Goal: Task Accomplishment & Management: Manage account settings

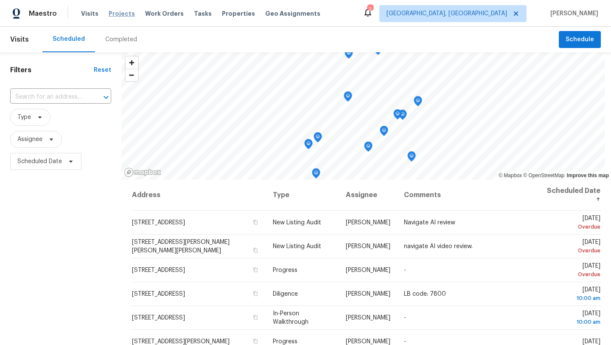
click at [112, 14] on span "Projects" at bounding box center [122, 13] width 26 height 8
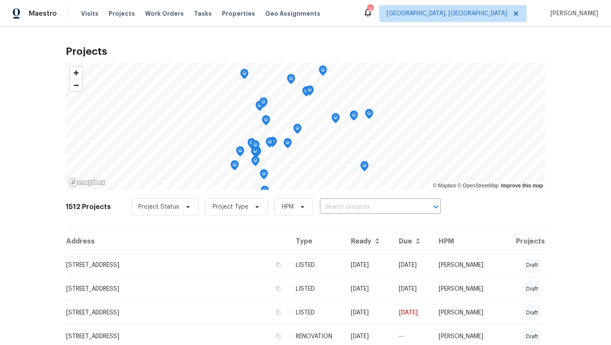
click at [371, 15] on icon at bounding box center [368, 12] width 7 height 8
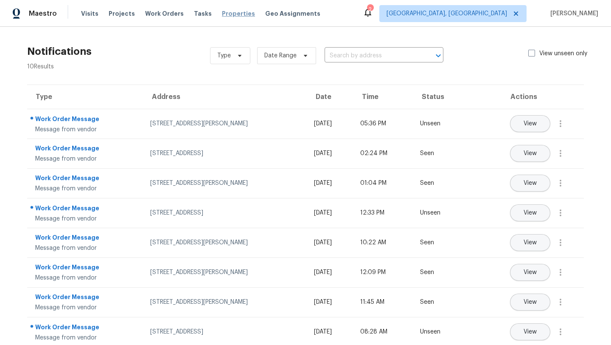
click at [225, 15] on span "Properties" at bounding box center [238, 13] width 33 height 8
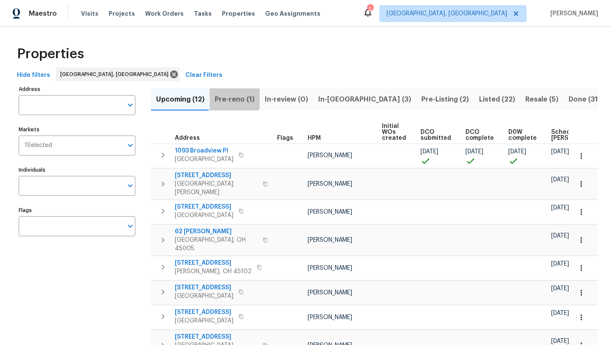
click at [229, 94] on span "Pre-reno (1)" at bounding box center [235, 99] width 40 height 12
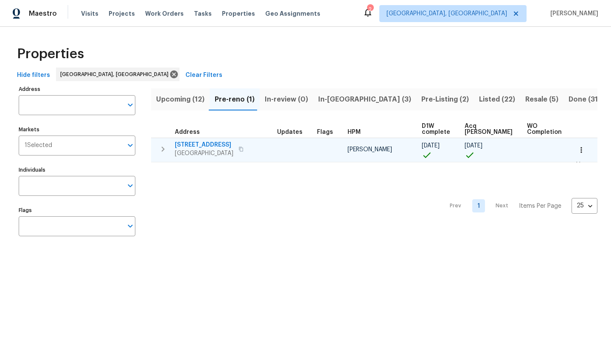
click at [211, 144] on span "[STREET_ADDRESS]" at bounding box center [204, 145] width 59 height 8
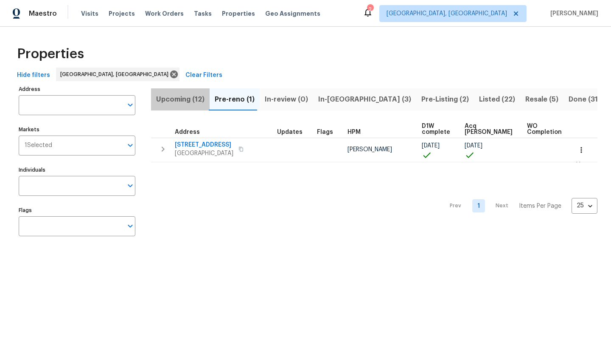
click at [198, 101] on span "Upcoming (12)" at bounding box center [180, 99] width 48 height 12
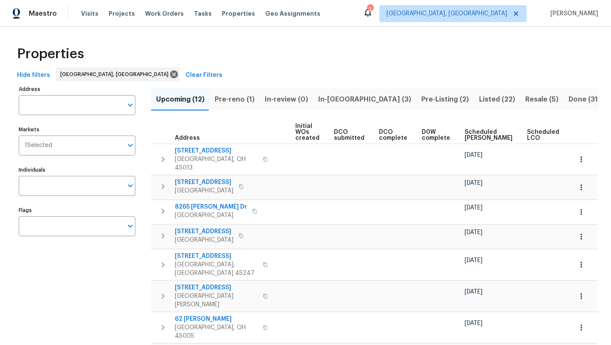
scroll to position [0, 93]
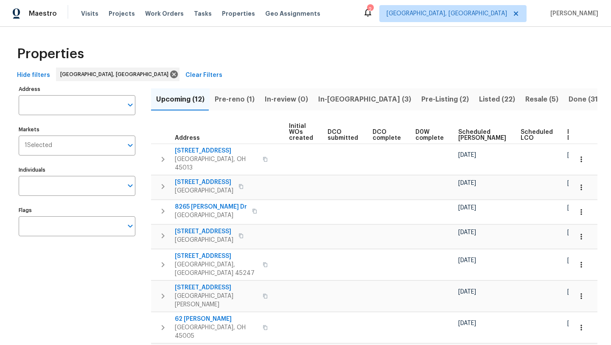
click at [568, 133] on span "Ready Date" at bounding box center [577, 135] width 19 height 12
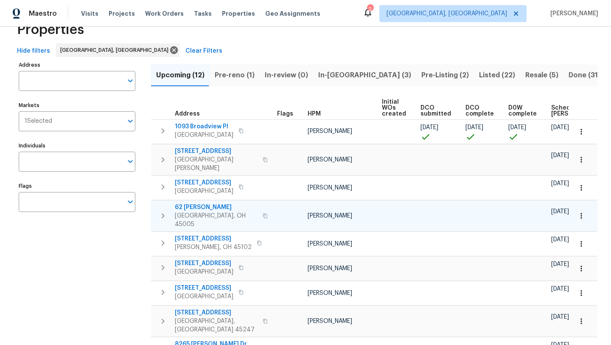
scroll to position [25, 0]
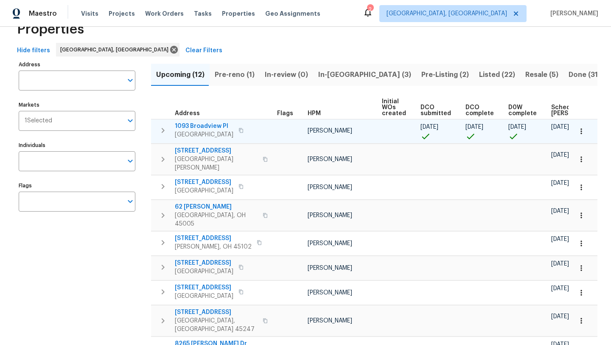
click at [189, 128] on span "1093 Broadview Pl" at bounding box center [204, 126] width 59 height 8
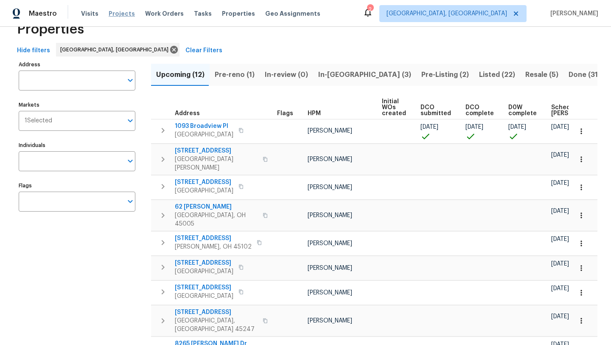
click at [117, 12] on span "Projects" at bounding box center [122, 13] width 26 height 8
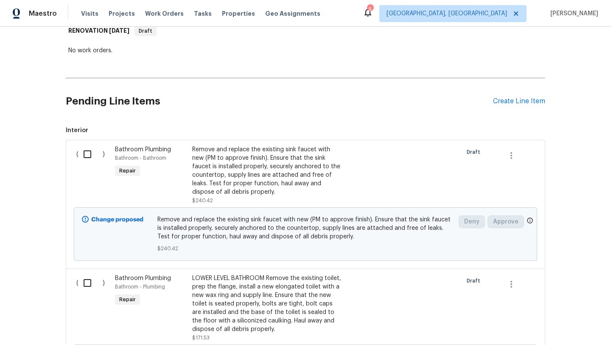
scroll to position [168, 0]
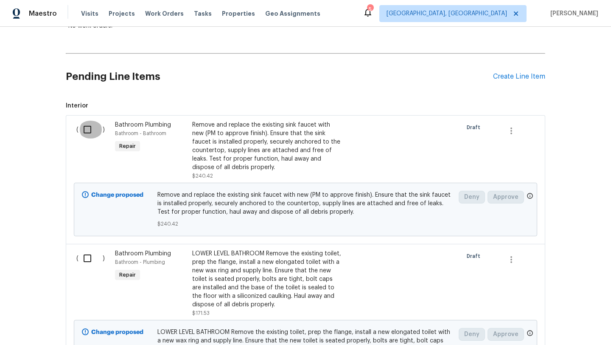
click at [87, 132] on input "checkbox" at bounding box center [91, 130] width 24 height 18
checkbox input "true"
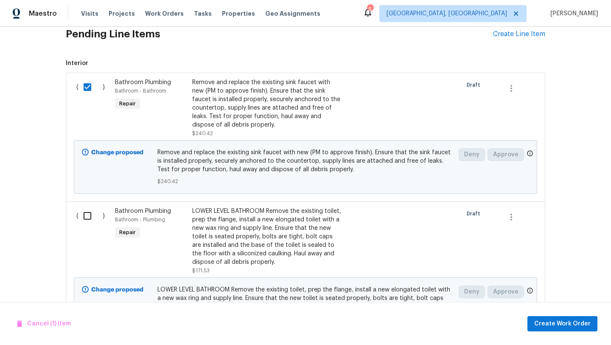
scroll to position [212, 0]
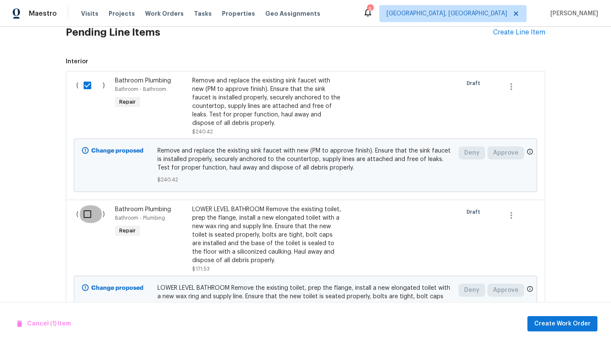
click at [90, 217] on input "checkbox" at bounding box center [91, 214] width 24 height 18
checkbox input "true"
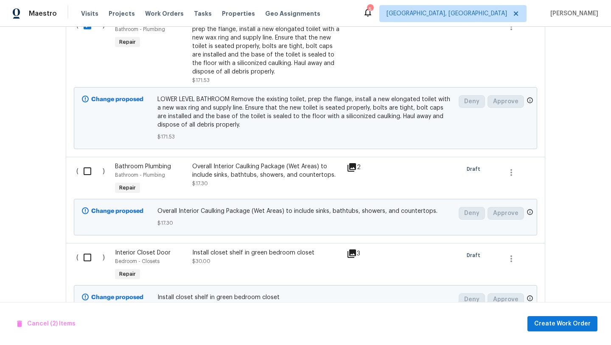
scroll to position [436, 0]
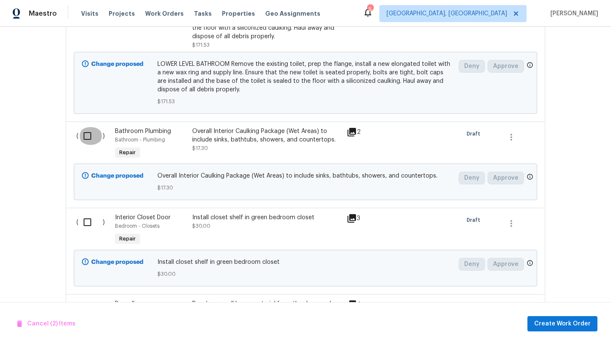
click at [90, 132] on input "checkbox" at bounding box center [91, 136] width 24 height 18
checkbox input "true"
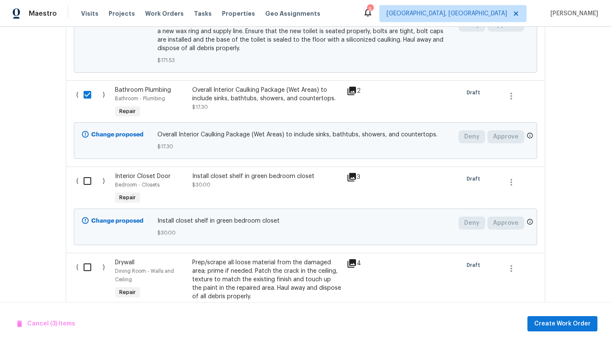
scroll to position [478, 0]
click at [85, 184] on input "checkbox" at bounding box center [91, 180] width 24 height 18
checkbox input "true"
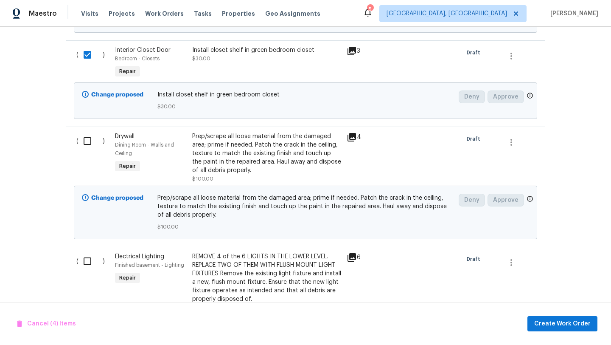
scroll to position [605, 0]
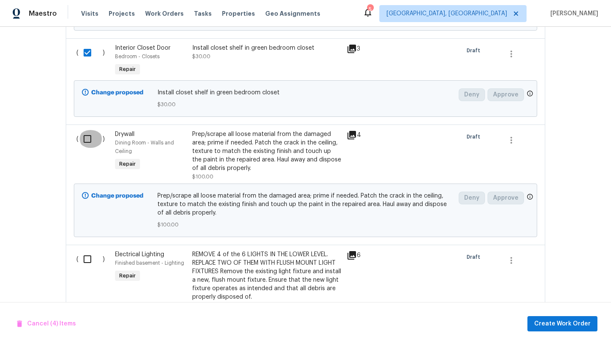
click at [87, 138] on input "checkbox" at bounding box center [91, 139] width 24 height 18
checkbox input "true"
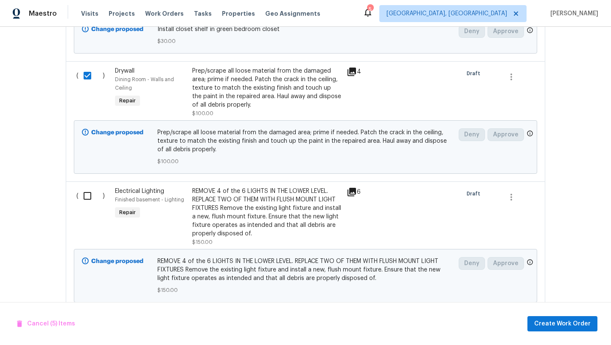
scroll to position [672, 0]
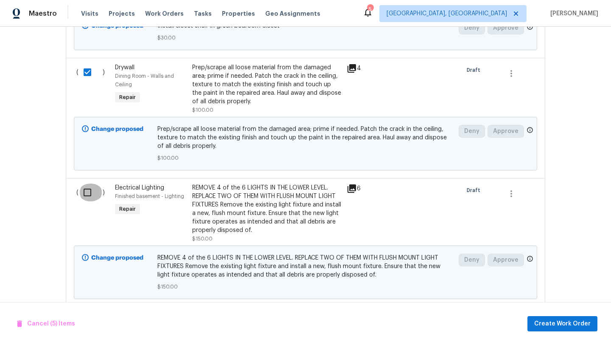
click at [84, 195] on input "checkbox" at bounding box center [91, 192] width 24 height 18
checkbox input "true"
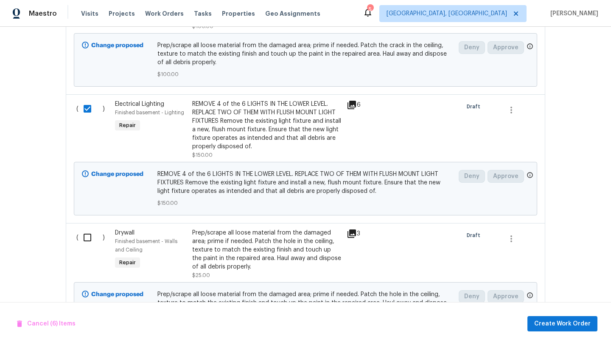
scroll to position [790, 0]
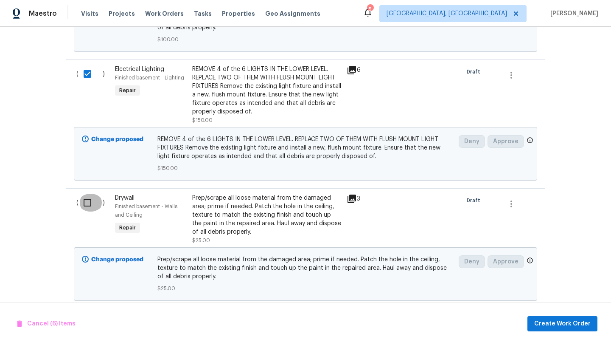
click at [84, 200] on input "checkbox" at bounding box center [91, 203] width 24 height 18
checkbox input "true"
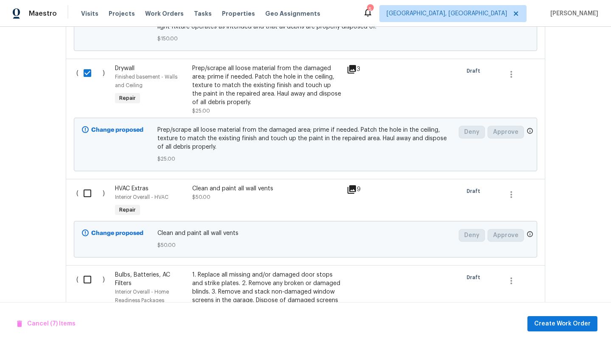
scroll to position [921, 0]
click at [86, 193] on input "checkbox" at bounding box center [91, 192] width 24 height 18
checkbox input "true"
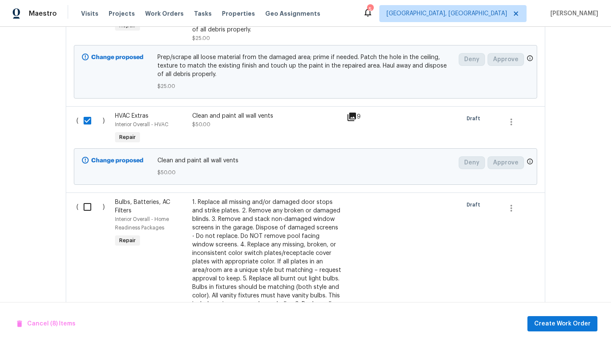
scroll to position [1016, 0]
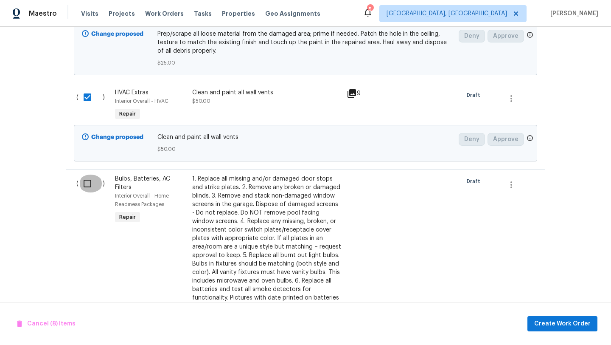
click at [87, 183] on input "checkbox" at bounding box center [91, 183] width 24 height 18
checkbox input "true"
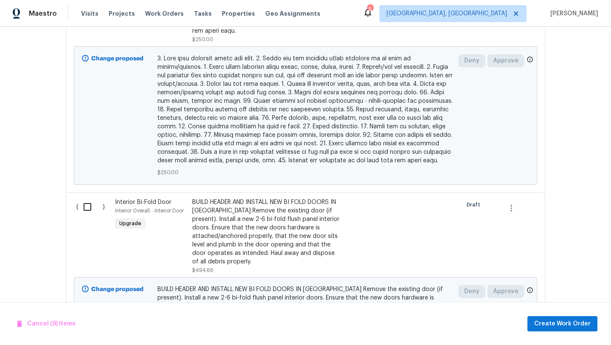
scroll to position [1686, 0]
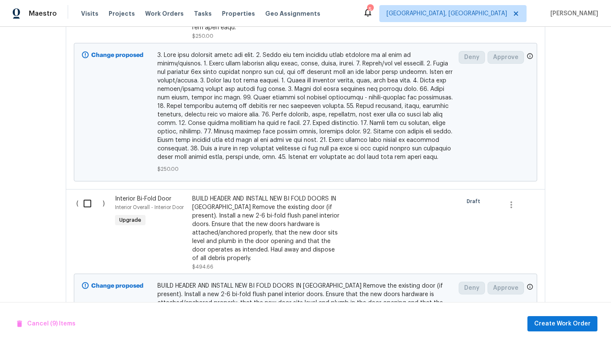
click at [85, 196] on input "checkbox" at bounding box center [91, 203] width 24 height 18
checkbox input "true"
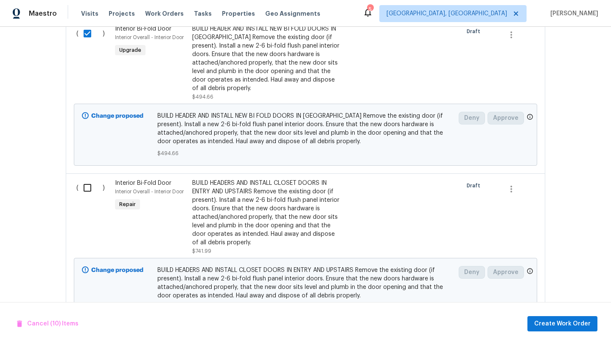
scroll to position [1858, 0]
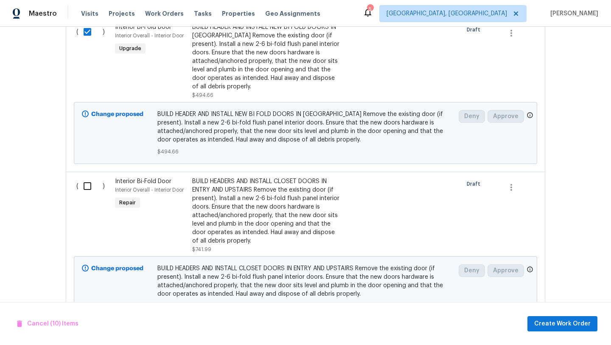
click at [90, 180] on input "checkbox" at bounding box center [91, 186] width 24 height 18
checkbox input "true"
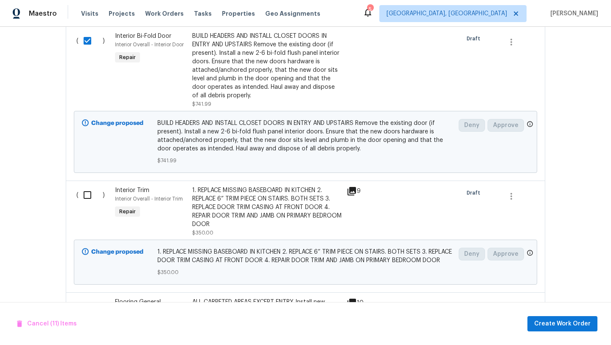
scroll to position [2042, 0]
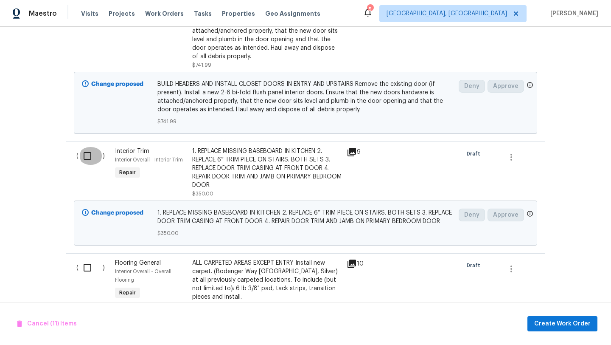
click at [87, 149] on input "checkbox" at bounding box center [91, 156] width 24 height 18
checkbox input "true"
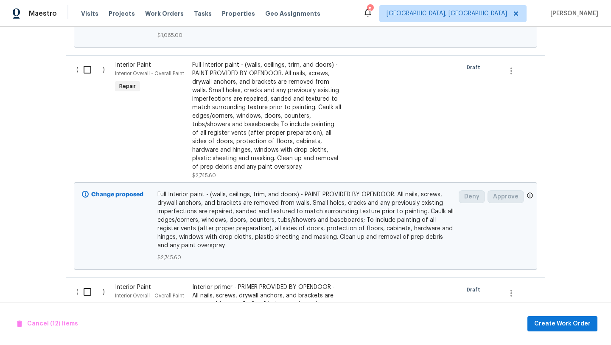
scroll to position [2463, 0]
click at [87, 74] on input "checkbox" at bounding box center [91, 70] width 24 height 18
checkbox input "true"
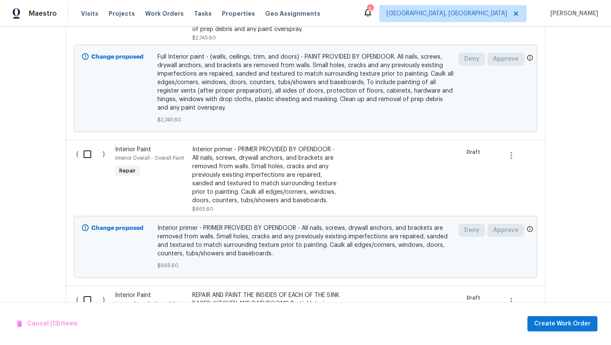
scroll to position [2607, 0]
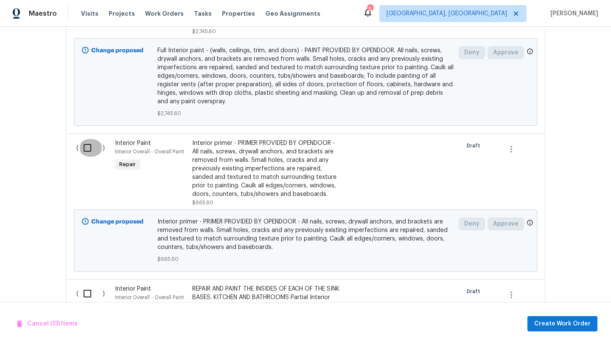
click at [84, 152] on input "checkbox" at bounding box center [91, 148] width 24 height 18
checkbox input "true"
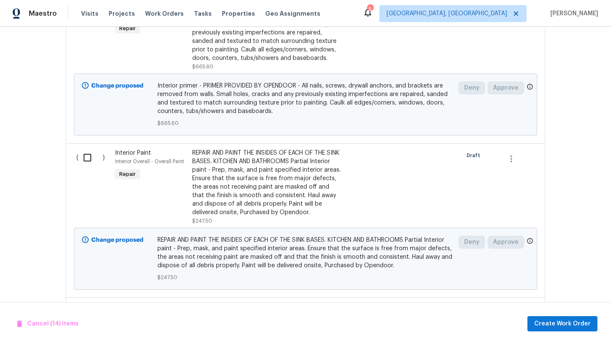
scroll to position [2746, 0]
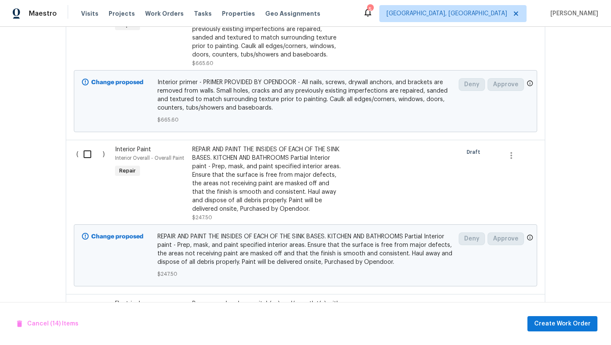
click at [248, 190] on div "REPAIR AND PAINT THE INSIDES OF EACH OF THE SINK BASES. KITCHEN AND BATHROOMS P…" at bounding box center [266, 179] width 149 height 68
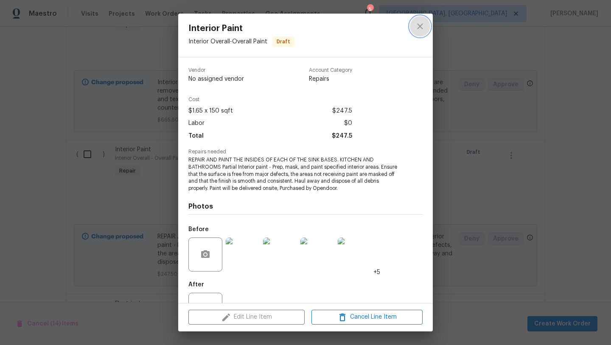
click at [418, 28] on icon "close" at bounding box center [420, 26] width 6 height 6
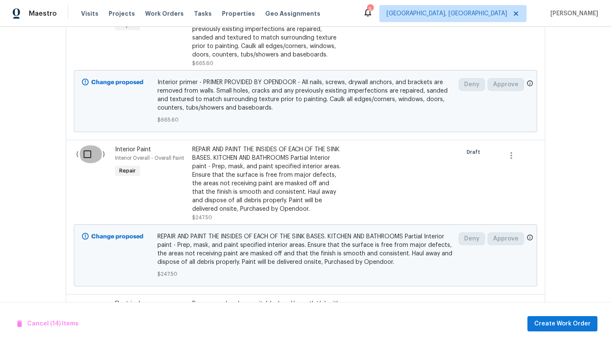
click at [89, 157] on input "checkbox" at bounding box center [91, 154] width 24 height 18
checkbox input "true"
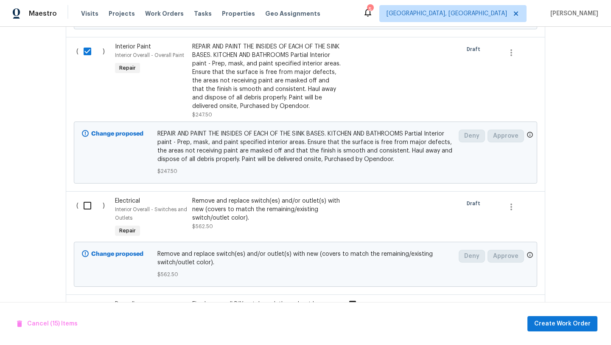
scroll to position [2849, 0]
click at [85, 214] on input "checkbox" at bounding box center [91, 205] width 24 height 18
checkbox input "true"
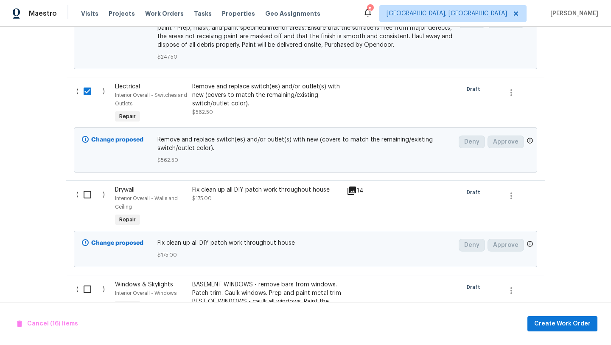
scroll to position [2964, 0]
click at [87, 202] on input "checkbox" at bounding box center [91, 194] width 24 height 18
checkbox input "true"
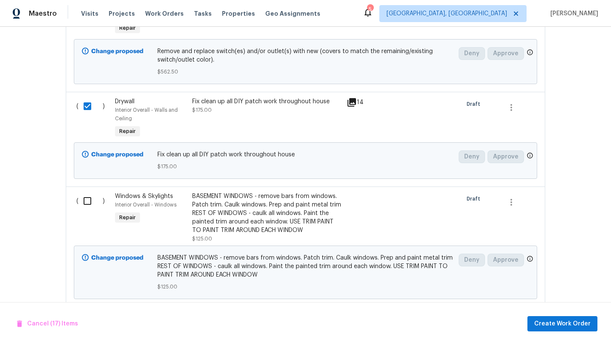
scroll to position [3067, 0]
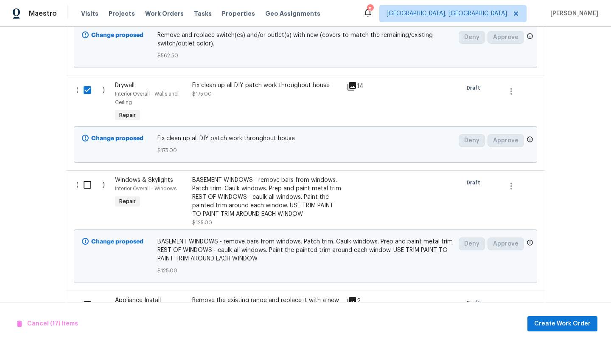
click at [86, 194] on input "checkbox" at bounding box center [91, 185] width 24 height 18
checkbox input "true"
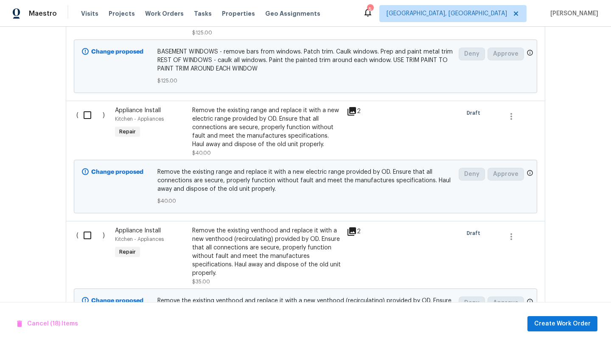
scroll to position [3258, 0]
click at [87, 124] on input "checkbox" at bounding box center [91, 115] width 24 height 18
checkbox input "true"
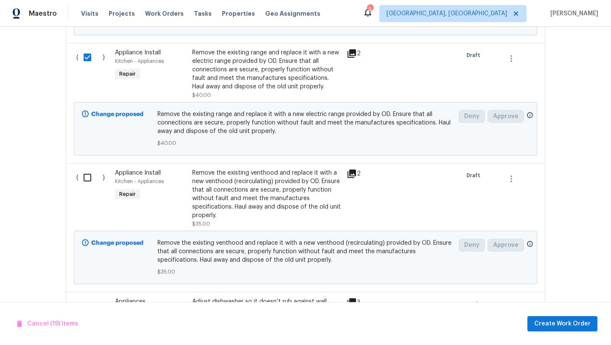
scroll to position [3334, 0]
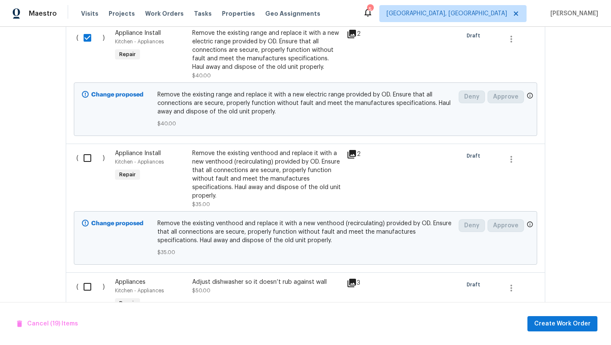
click at [87, 167] on input "checkbox" at bounding box center [91, 158] width 24 height 18
checkbox input "true"
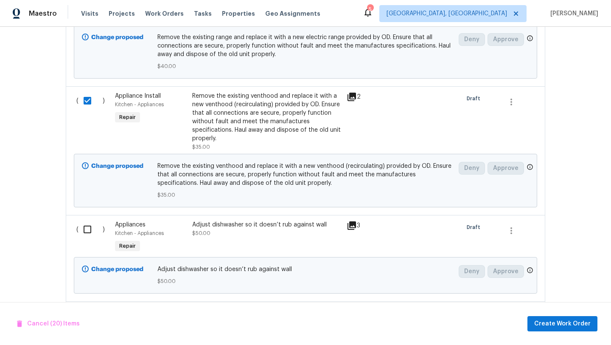
scroll to position [3393, 0]
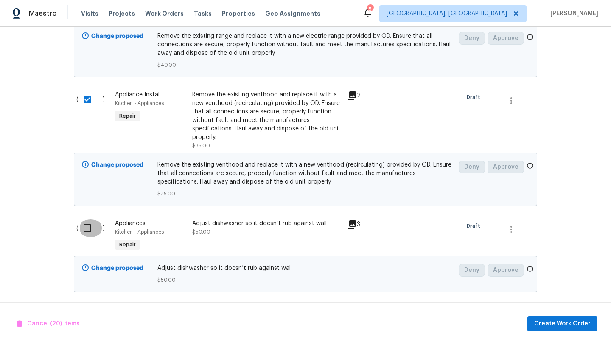
click at [89, 237] on input "checkbox" at bounding box center [91, 228] width 24 height 18
checkbox input "true"
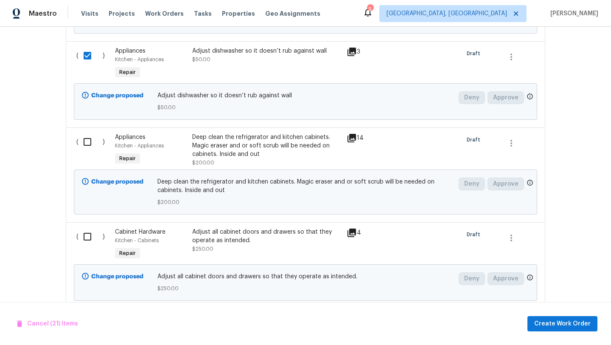
scroll to position [3570, 0]
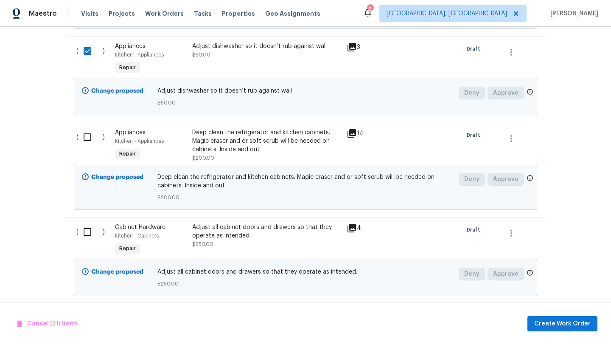
click at [84, 241] on input "checkbox" at bounding box center [91, 232] width 24 height 18
checkbox input "true"
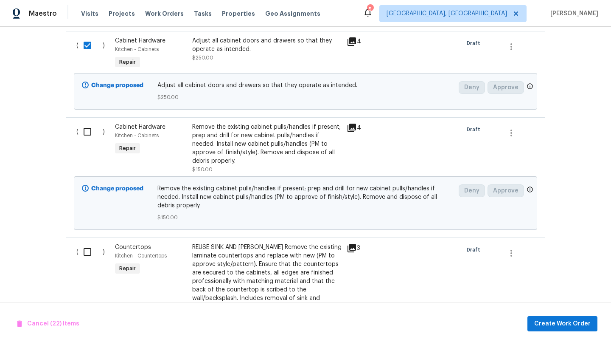
scroll to position [3759, 0]
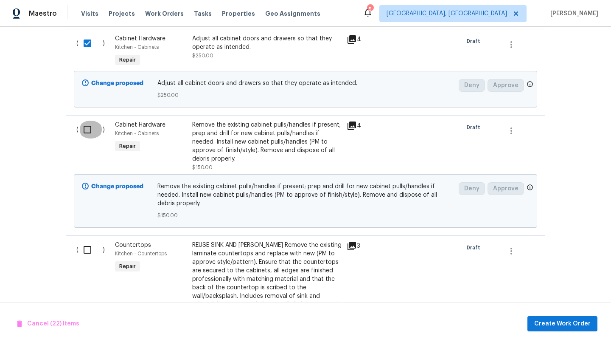
click at [88, 138] on input "checkbox" at bounding box center [91, 130] width 24 height 18
checkbox input "true"
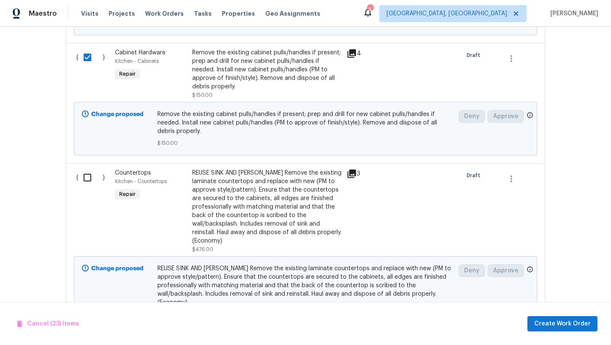
scroll to position [3832, 0]
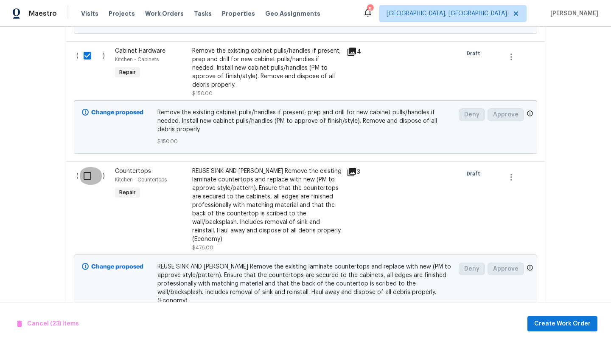
click at [88, 185] on input "checkbox" at bounding box center [91, 176] width 24 height 18
checkbox input "true"
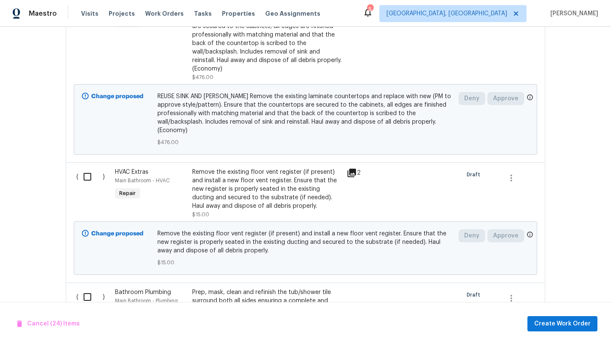
scroll to position [4017, 0]
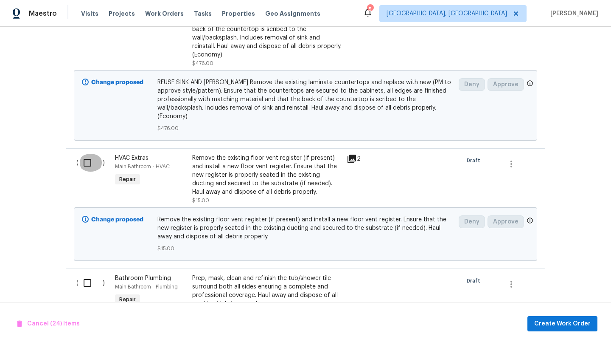
click at [86, 171] on input "checkbox" at bounding box center [91, 163] width 24 height 18
checkbox input "true"
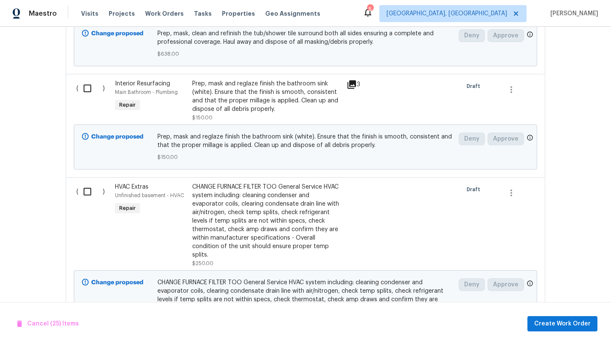
scroll to position [4317, 0]
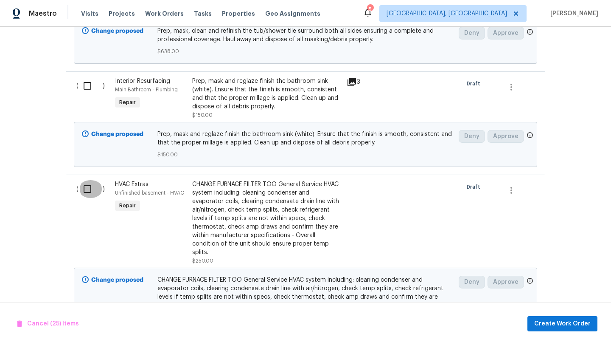
click at [87, 198] on input "checkbox" at bounding box center [91, 189] width 24 height 18
checkbox input "true"
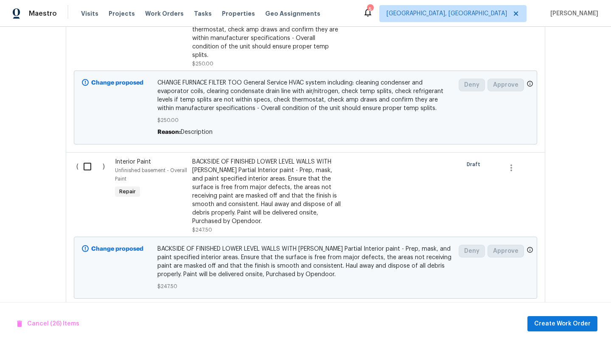
scroll to position [4522, 0]
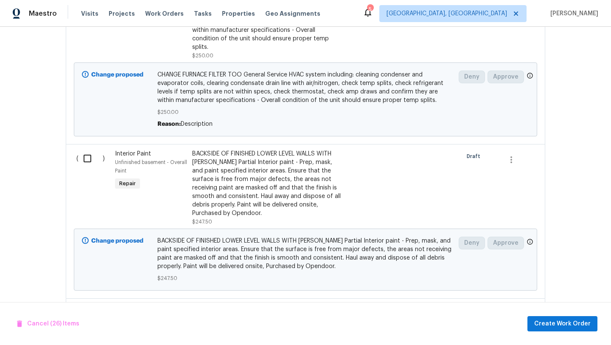
click at [90, 164] on input "checkbox" at bounding box center [91, 158] width 24 height 18
checkbox input "true"
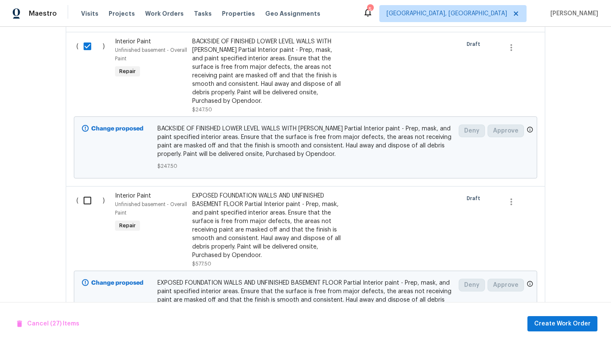
scroll to position [4635, 0]
click at [88, 205] on input "checkbox" at bounding box center [91, 200] width 24 height 18
checkbox input "true"
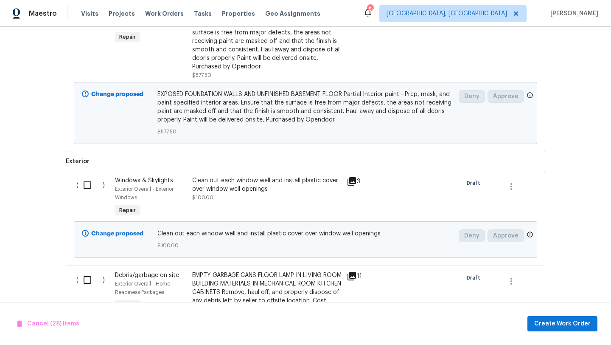
scroll to position [4824, 0]
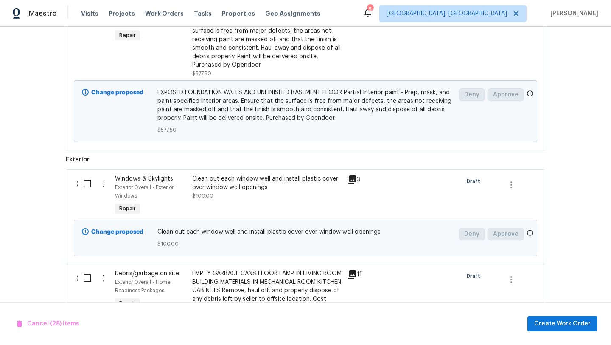
click at [87, 192] on input "checkbox" at bounding box center [91, 183] width 24 height 18
checkbox input "true"
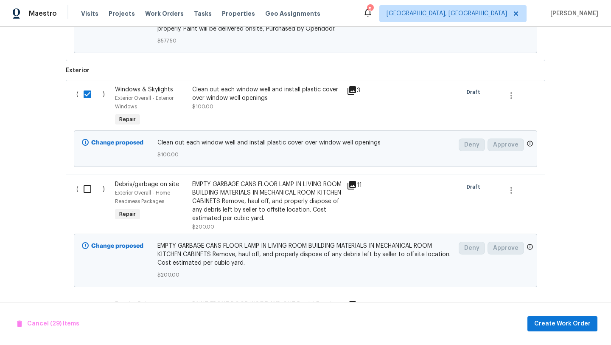
scroll to position [4914, 0]
click at [87, 197] on input "checkbox" at bounding box center [91, 189] width 24 height 18
checkbox input "true"
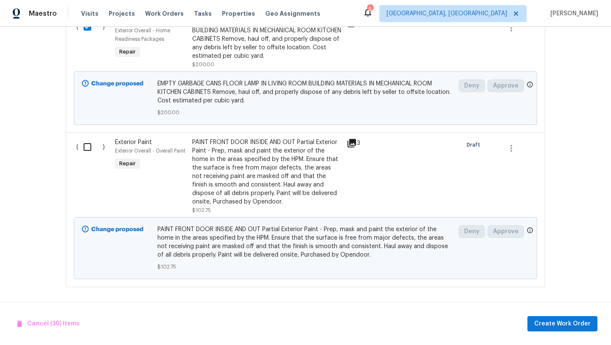
scroll to position [5080, 0]
click at [88, 149] on input "checkbox" at bounding box center [91, 147] width 24 height 18
checkbox input "true"
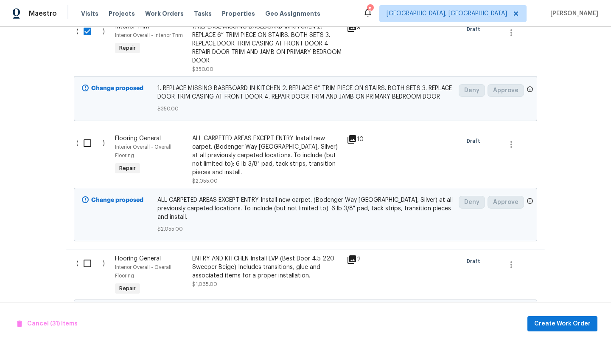
scroll to position [2169, 0]
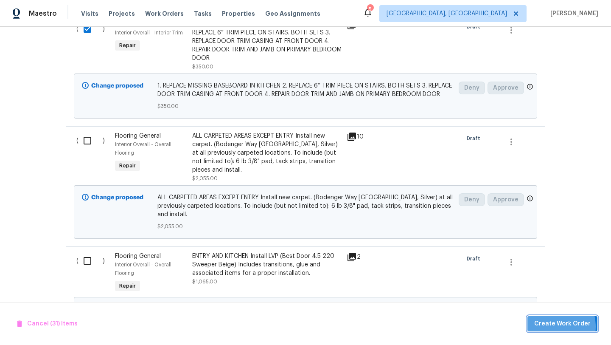
click at [551, 326] on span "Create Work Order" at bounding box center [562, 323] width 56 height 11
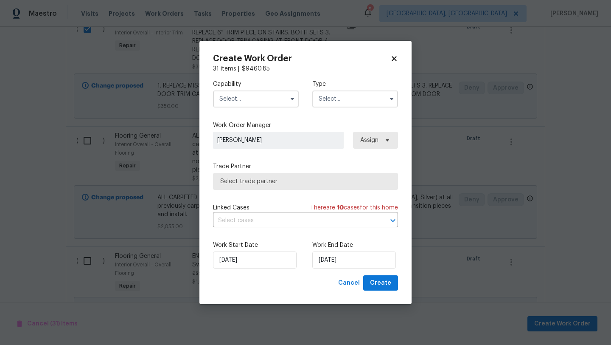
click at [247, 97] on input "text" at bounding box center [256, 98] width 86 height 17
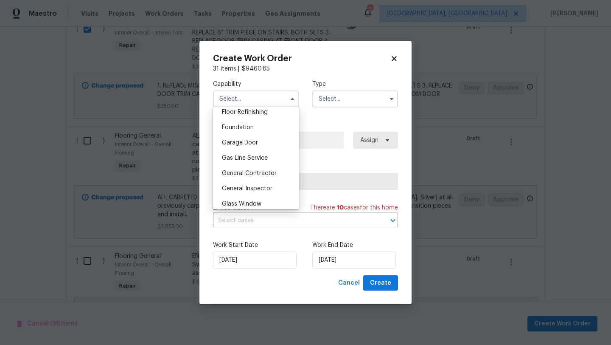
scroll to position [353, 0]
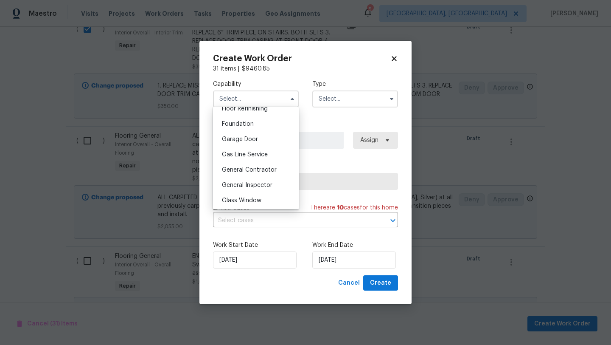
click at [244, 170] on span "General Contractor" at bounding box center [249, 170] width 55 height 6
type input "General Contractor"
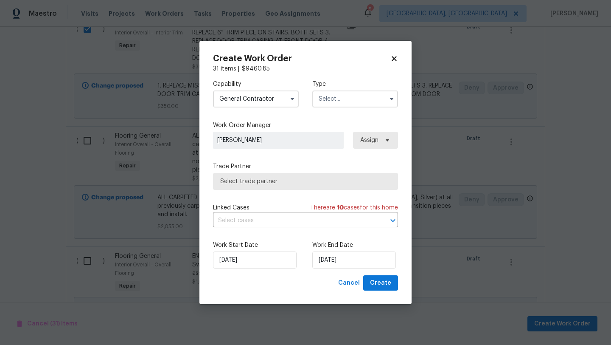
click at [339, 104] on input "text" at bounding box center [355, 98] width 86 height 17
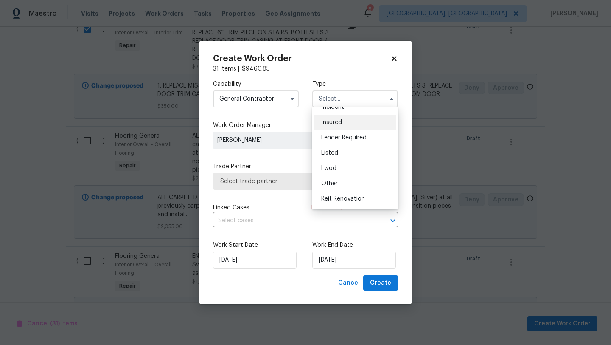
scroll to position [101, 0]
click at [335, 152] on span "Renovation" at bounding box center [336, 153] width 31 height 6
type input "Renovation"
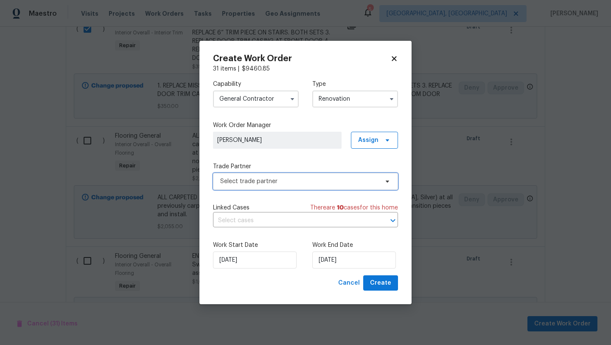
click at [296, 183] on span "Select trade partner" at bounding box center [299, 181] width 158 height 8
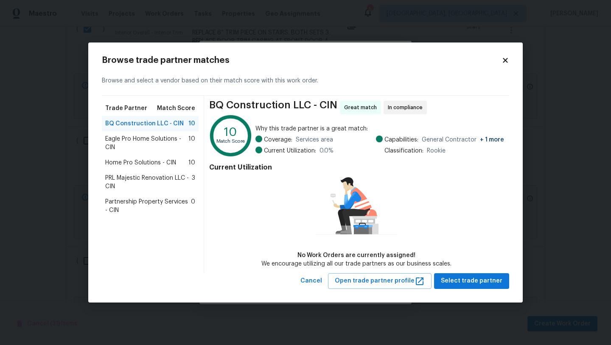
click at [125, 208] on span "Partnership Property Services - CIN" at bounding box center [148, 205] width 86 height 17
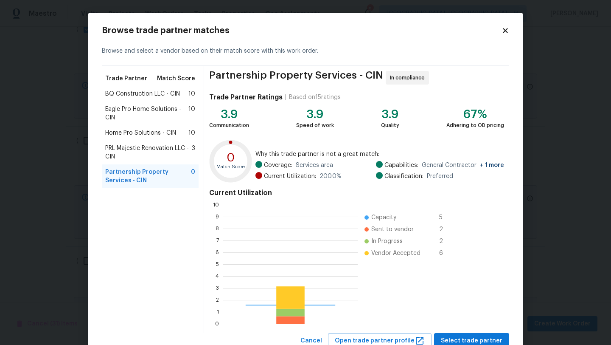
scroll to position [119, 135]
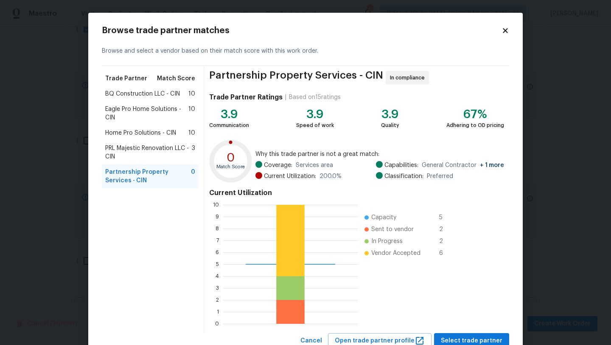
click at [134, 149] on span "PRL Majestic Renovation LLC - CIN" at bounding box center [148, 152] width 87 height 17
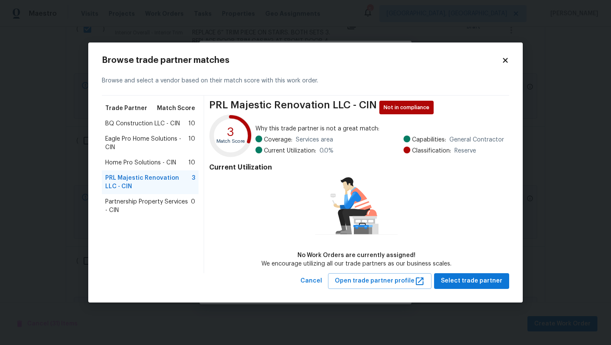
click at [131, 164] on span "Home Pro Solutions - CIN" at bounding box center [140, 162] width 71 height 8
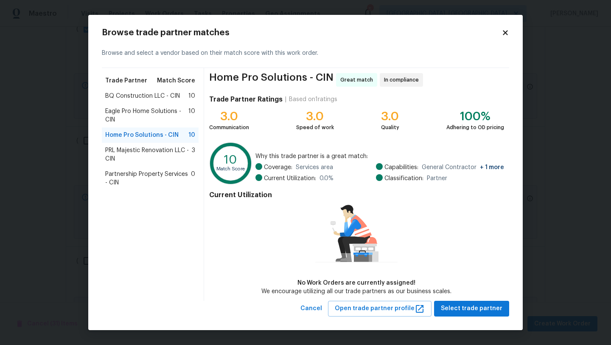
click at [124, 113] on span "Eagle Pro Home Solutions - CIN" at bounding box center [146, 115] width 83 height 17
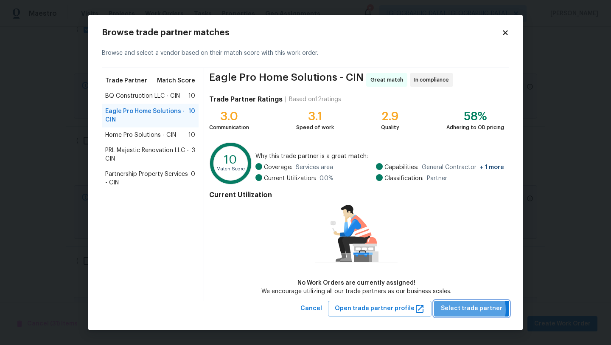
click at [472, 309] on span "Select trade partner" at bounding box center [472, 308] width 62 height 11
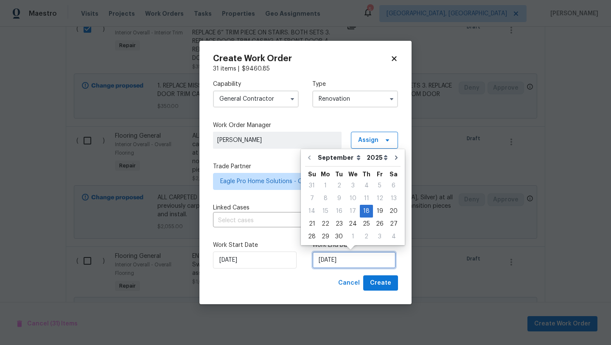
click at [337, 265] on input "[DATE]" at bounding box center [354, 259] width 84 height 17
click at [340, 237] on div "30" at bounding box center [339, 237] width 14 height 12
type input "9/30/2025"
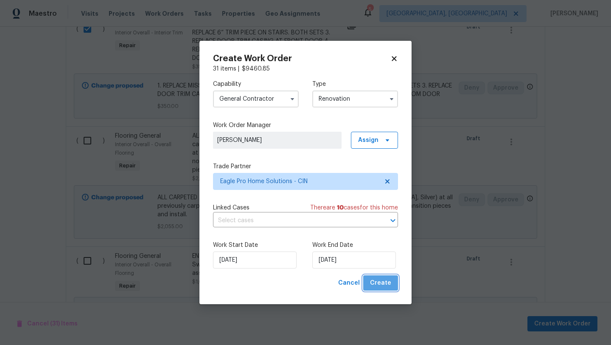
click at [383, 283] on span "Create" at bounding box center [380, 283] width 21 height 11
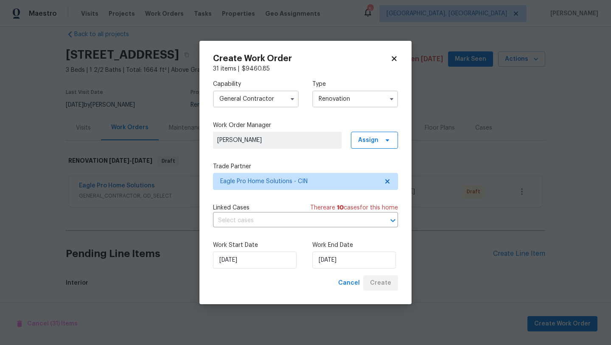
scroll to position [928, 0]
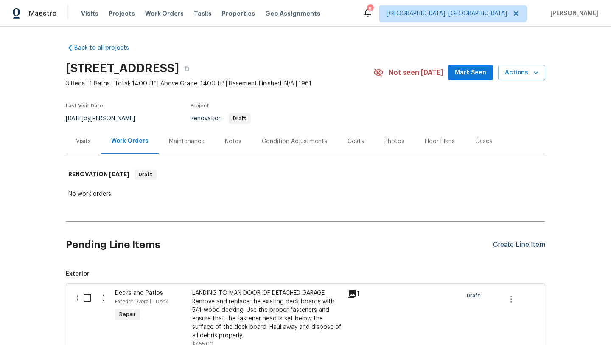
click at [503, 247] on div "Create Line Item" at bounding box center [519, 245] width 52 height 8
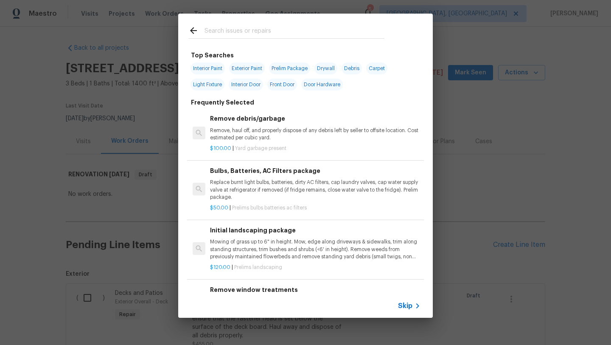
click at [274, 25] on div at bounding box center [286, 31] width 216 height 34
click at [275, 29] on input "text" at bounding box center [295, 31] width 180 height 13
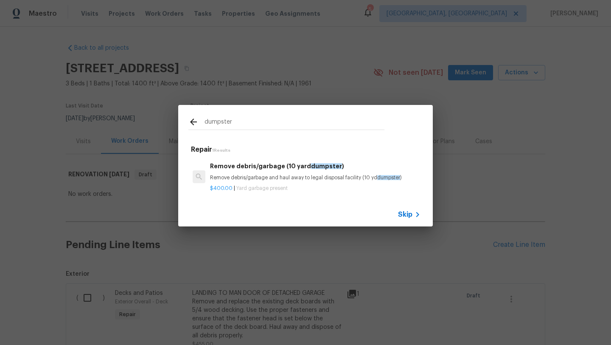
type input "dumpster"
click at [273, 174] on p "Remove debris/garbage and haul away to legal disposal facility (10 yd dumpster )" at bounding box center [315, 177] width 211 height 7
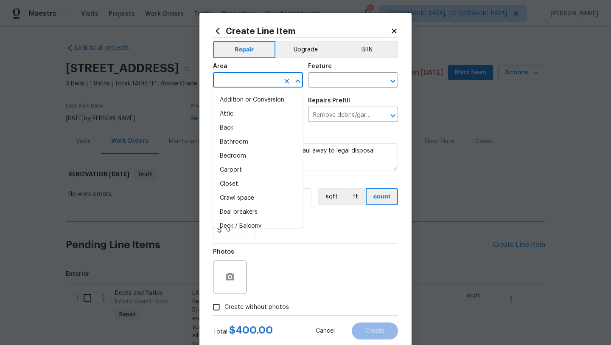
click at [248, 77] on input "text" at bounding box center [246, 80] width 66 height 13
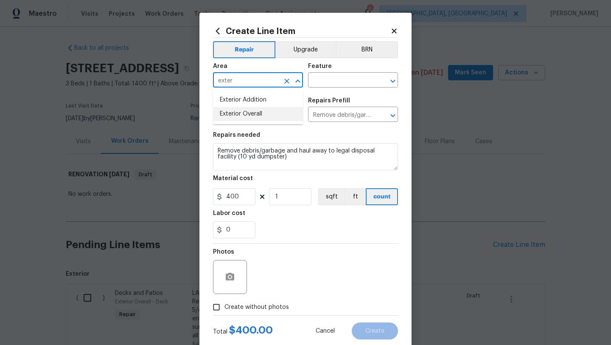
click at [250, 111] on li "Exterior Overall" at bounding box center [258, 114] width 90 height 14
type input "Exterior Overall"
click at [353, 76] on input "text" at bounding box center [341, 80] width 66 height 13
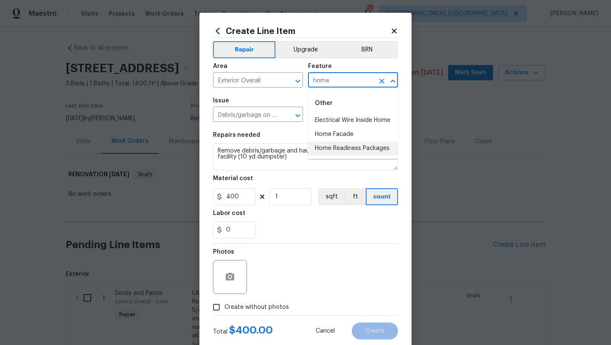
click at [361, 149] on li "Home Readiness Packages" at bounding box center [353, 148] width 90 height 14
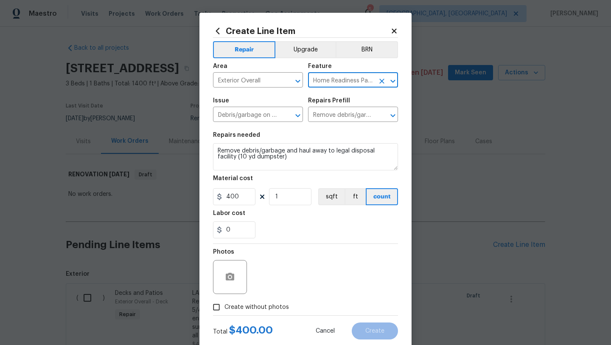
type input "Home Readiness Packages"
click at [229, 311] on span "Create without photos" at bounding box center [257, 307] width 65 height 9
click at [225, 311] on input "Create without photos" at bounding box center [216, 307] width 16 height 16
checkbox input "true"
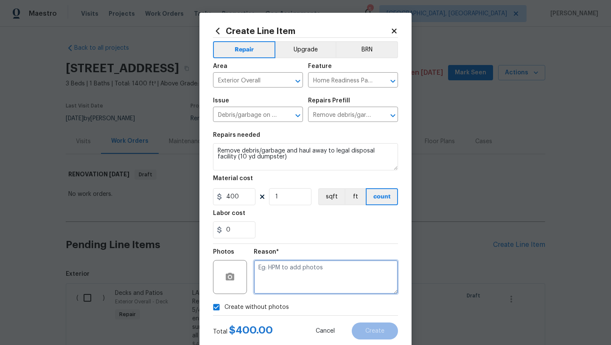
click at [334, 262] on textarea at bounding box center [326, 277] width 144 height 34
type textarea "later"
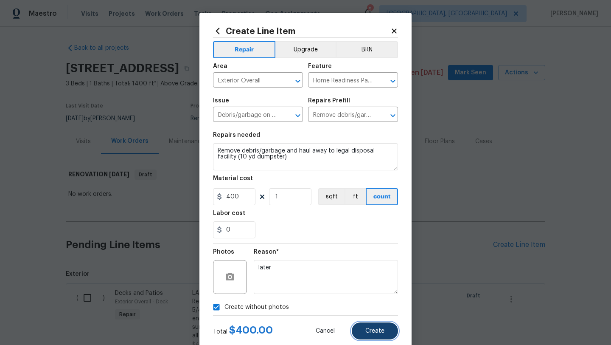
click at [385, 335] on button "Create" at bounding box center [375, 330] width 46 height 17
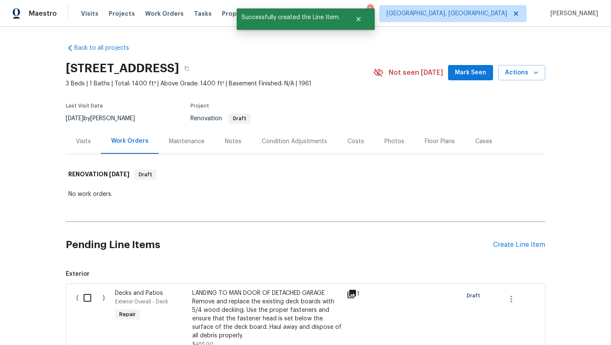
click at [512, 249] on div "Pending Line Items Create Line Item" at bounding box center [306, 244] width 480 height 39
click at [512, 244] on div "Create Line Item" at bounding box center [519, 245] width 52 height 8
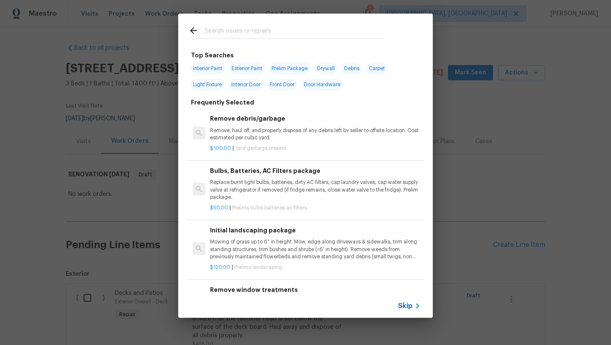
click at [290, 34] on input "text" at bounding box center [295, 31] width 180 height 13
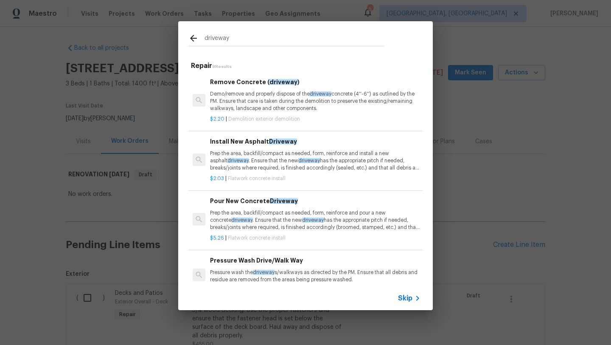
type input "driveway"
click at [255, 166] on p "Prep the area, backfill/compact as needed, form, reinforce and install a new as…" at bounding box center [315, 161] width 211 height 22
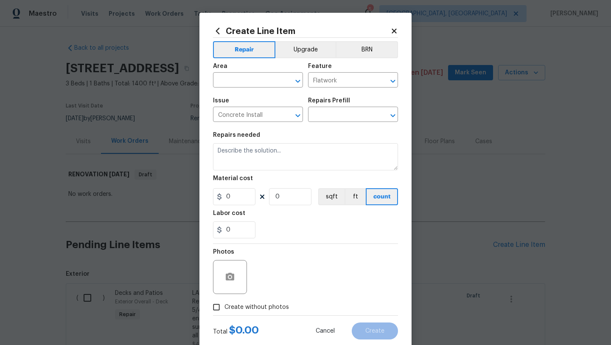
type input "Install New Asphalt Driveway $2.03"
type textarea "Prep the area, backfill/compact as needed, form, reinforce and install a new as…"
type input "2.03"
type input "1"
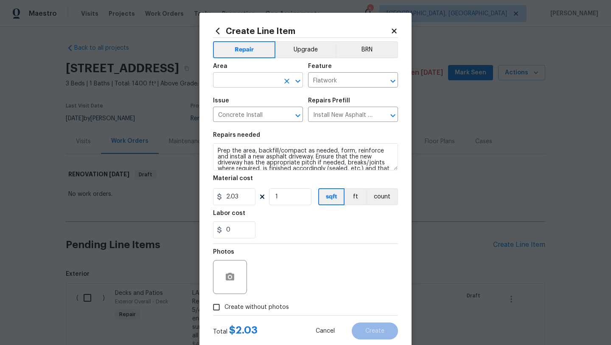
click at [260, 80] on input "text" at bounding box center [246, 80] width 66 height 13
click at [257, 111] on li "Exterior Overall" at bounding box center [258, 114] width 90 height 14
type input "Exterior Overall"
click at [216, 152] on textarea "Prep the area, backfill/compact as needed, form, reinforce and install a new as…" at bounding box center [305, 156] width 185 height 27
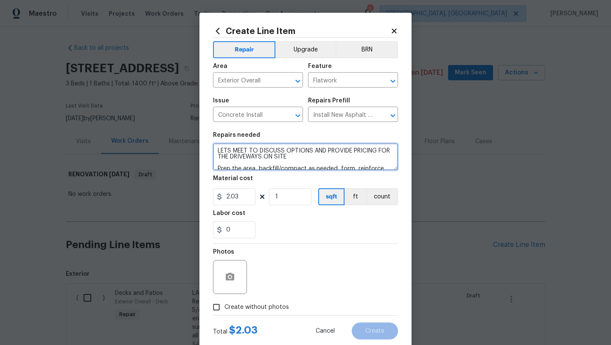
type textarea "LETS MEET TO DISCUSS OPTIONS AND PROVIDE PRICING FOR THE DRIVEWAYS ON SITE Prep…"
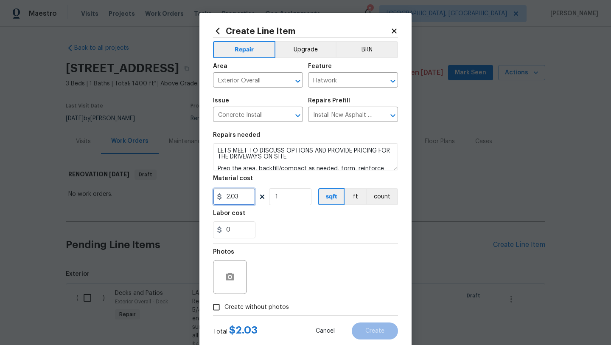
click at [238, 196] on input "2.03" at bounding box center [234, 196] width 42 height 17
type input "1"
click at [253, 305] on span "Create without photos" at bounding box center [257, 307] width 65 height 9
click at [225, 305] on input "Create without photos" at bounding box center [216, 307] width 16 height 16
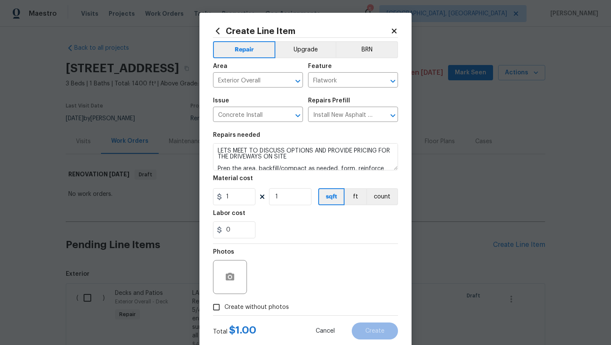
checkbox input "true"
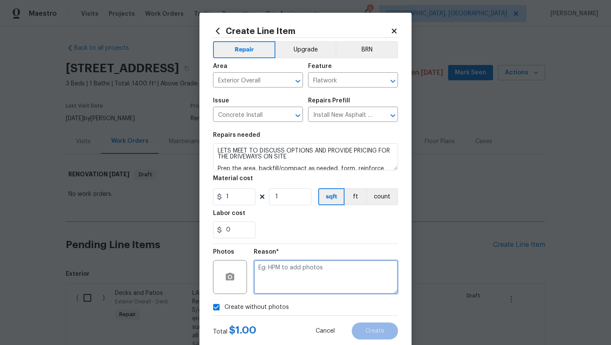
click at [286, 278] on textarea at bounding box center [326, 277] width 144 height 34
type textarea "LATER"
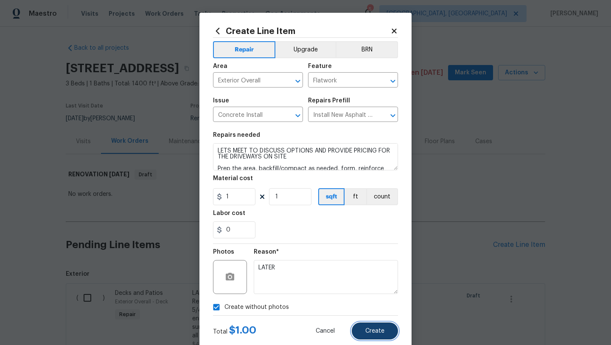
click at [373, 328] on span "Create" at bounding box center [374, 331] width 19 height 6
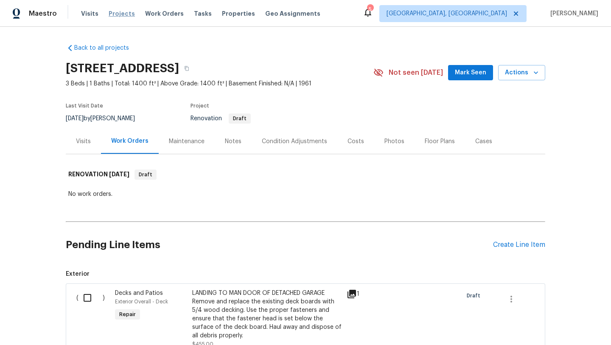
click at [112, 12] on span "Projects" at bounding box center [122, 13] width 26 height 8
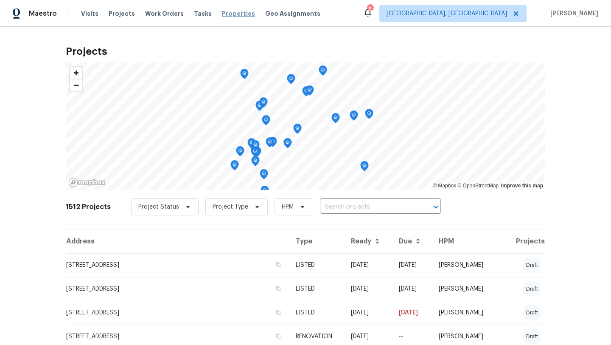
click at [232, 15] on span "Properties" at bounding box center [238, 13] width 33 height 8
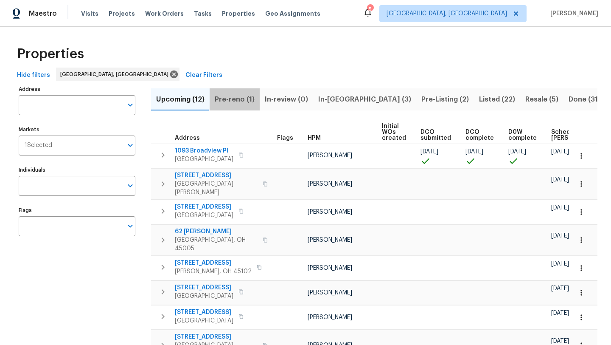
click at [245, 97] on span "Pre-reno (1)" at bounding box center [235, 99] width 40 height 12
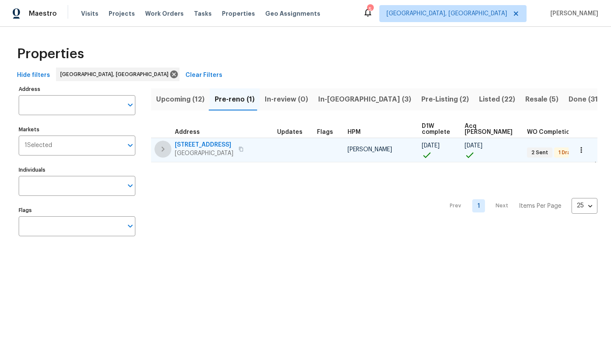
click at [165, 148] on icon "button" at bounding box center [163, 149] width 10 height 10
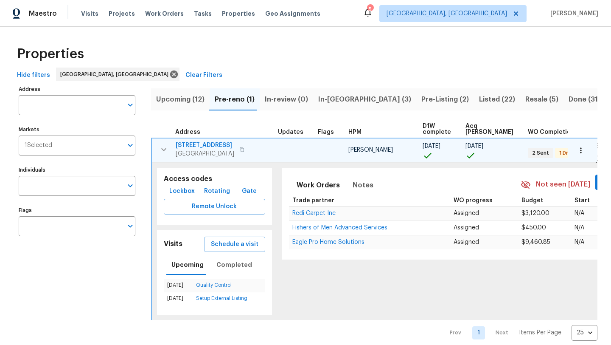
click at [176, 192] on span "Lockbox" at bounding box center [181, 191] width 25 height 11
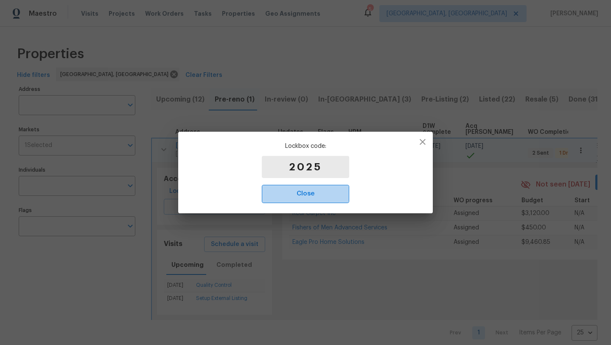
click at [301, 194] on span "Close" at bounding box center [305, 193] width 69 height 11
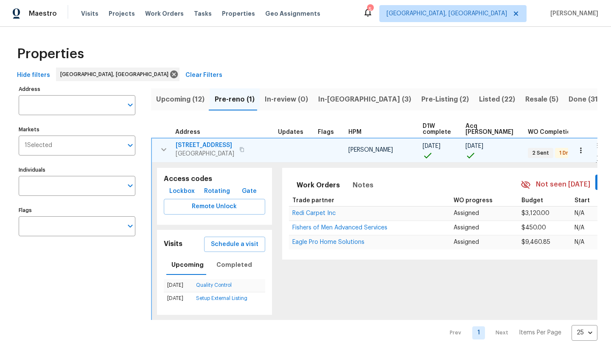
click at [307, 118] on div "Upcoming (12) Pre-reno (1) In-review (0) In-reno (3) Pre-Listing (2) Listed (22…" at bounding box center [374, 211] width 447 height 257
click at [168, 150] on icon "button" at bounding box center [164, 149] width 10 height 10
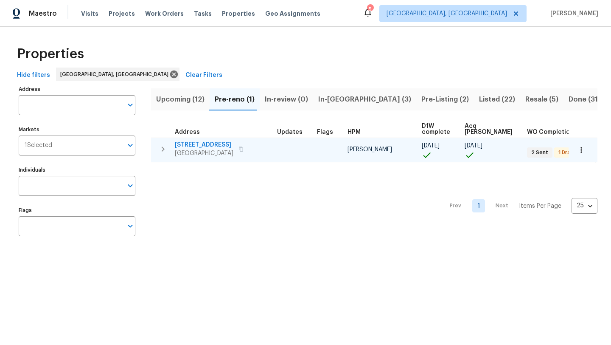
click at [185, 98] on span "Upcoming (12)" at bounding box center [180, 99] width 48 height 12
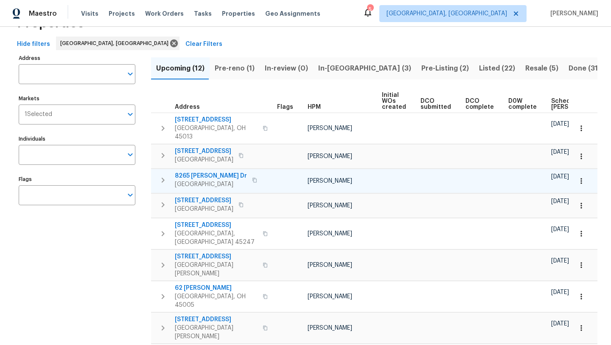
scroll to position [31, 0]
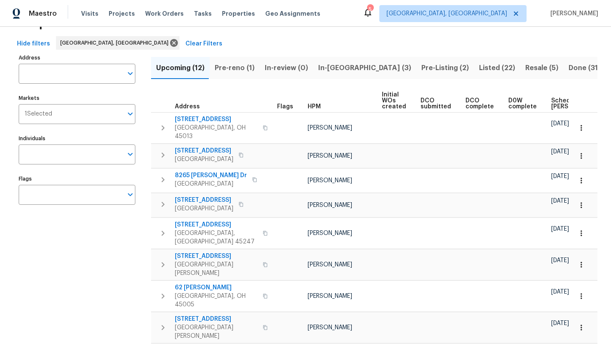
click at [526, 69] on span "Resale (5)" at bounding box center [542, 68] width 33 height 12
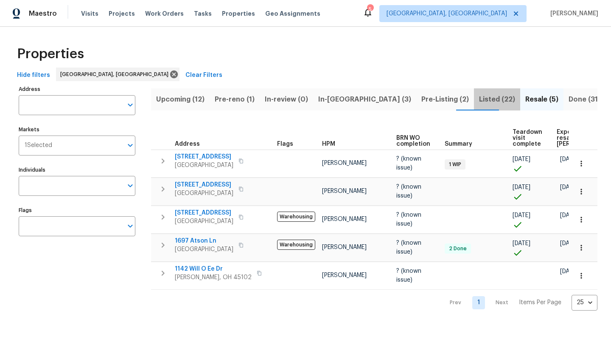
click at [479, 97] on span "Listed (22)" at bounding box center [497, 99] width 36 height 12
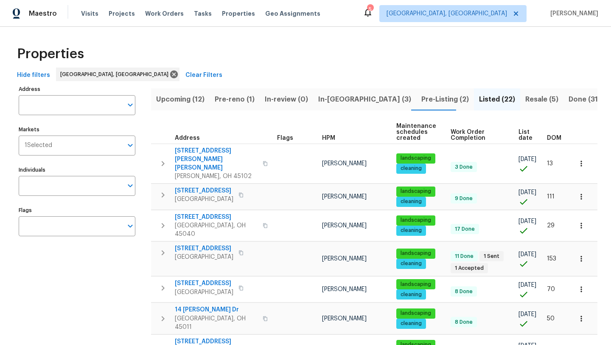
click at [188, 100] on span "Upcoming (12)" at bounding box center [180, 99] width 48 height 12
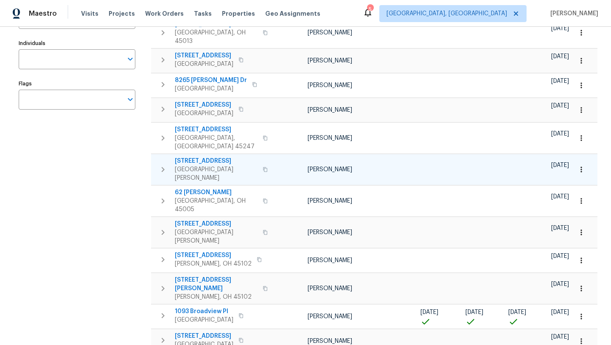
scroll to position [128, 0]
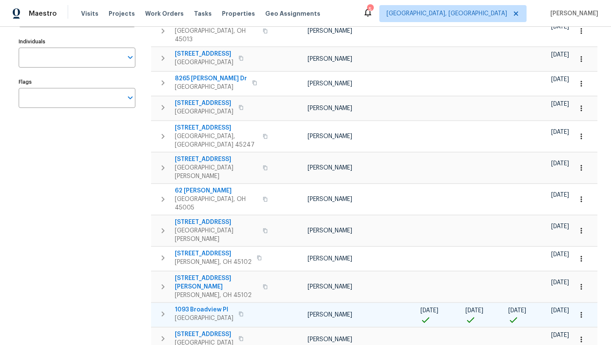
click at [206, 305] on span "1093 Broadview Pl" at bounding box center [204, 309] width 59 height 8
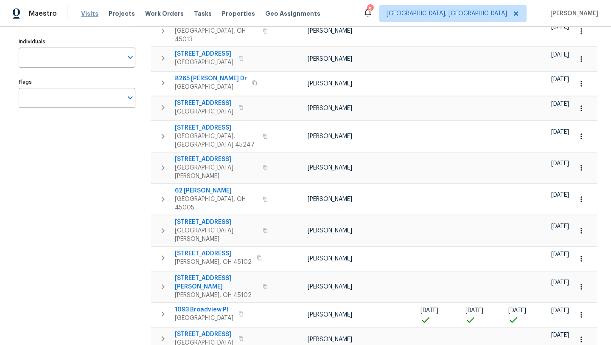
click at [84, 14] on span "Visits" at bounding box center [89, 13] width 17 height 8
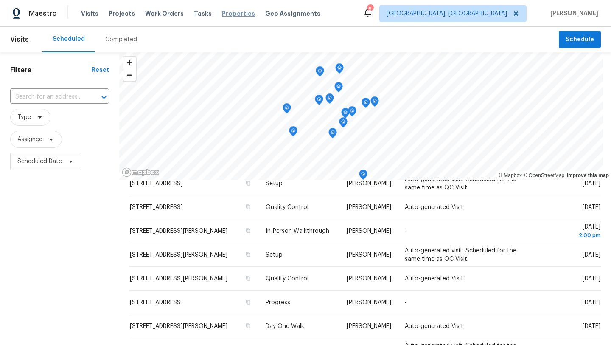
click at [229, 14] on span "Properties" at bounding box center [238, 13] width 33 height 8
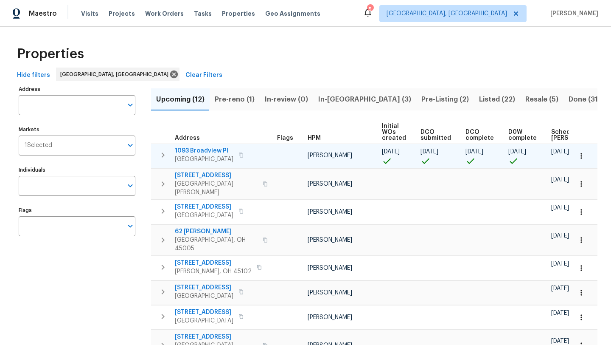
click at [210, 150] on span "1093 Broadview Pl" at bounding box center [204, 150] width 59 height 8
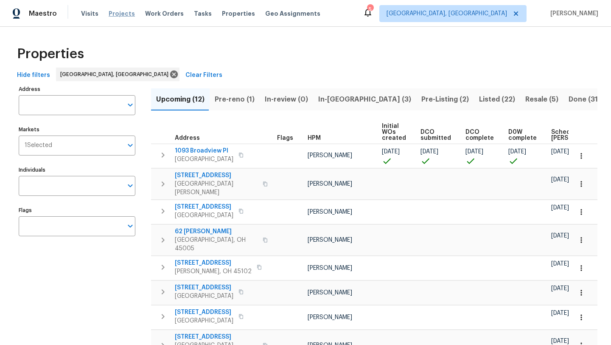
click at [113, 14] on span "Projects" at bounding box center [122, 13] width 26 height 8
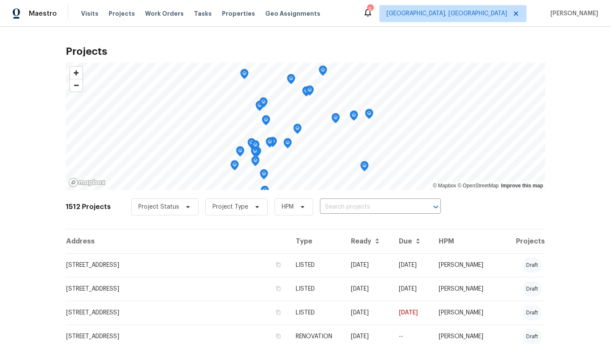
click at [371, 15] on icon at bounding box center [368, 12] width 7 height 8
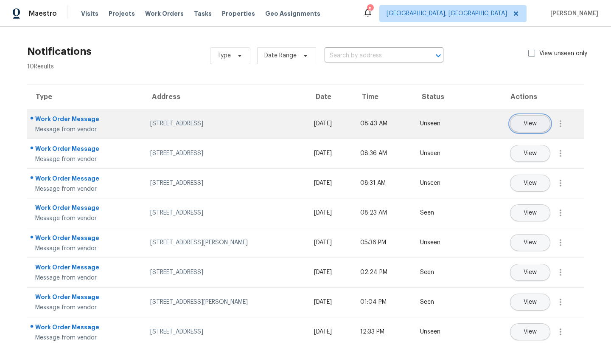
click at [529, 122] on span "View" at bounding box center [530, 124] width 13 height 6
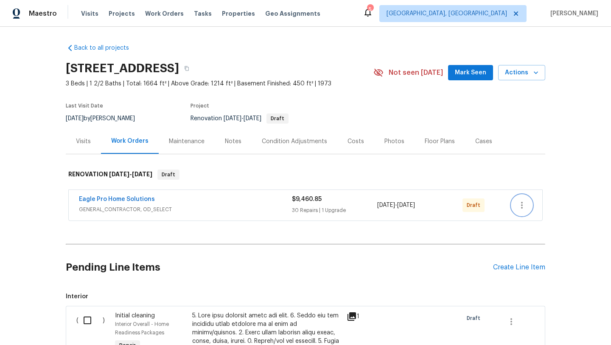
click at [521, 203] on icon "button" at bounding box center [522, 205] width 10 height 10
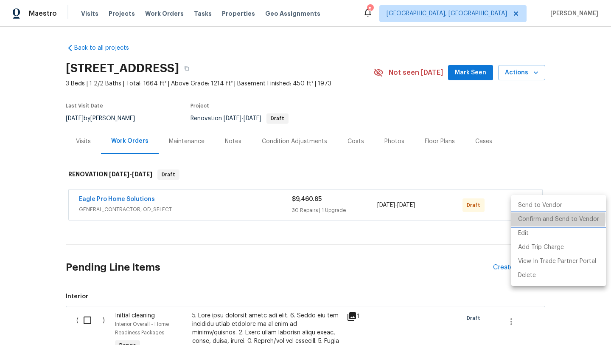
click at [531, 217] on li "Confirm and Send to Vendor" at bounding box center [559, 219] width 95 height 14
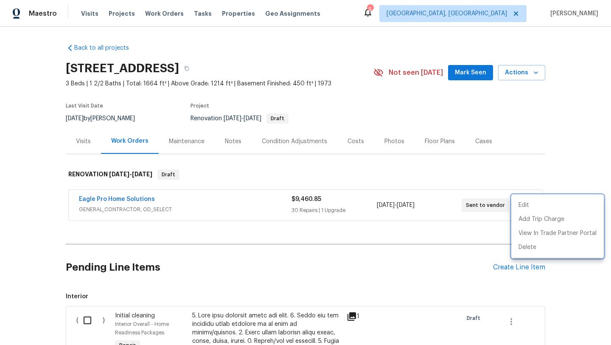
click at [199, 230] on div at bounding box center [305, 172] width 611 height 345
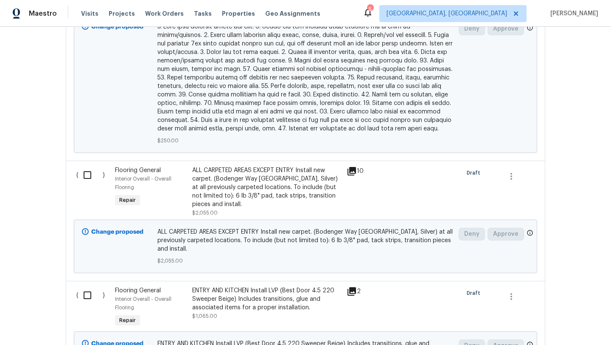
scroll to position [539, 0]
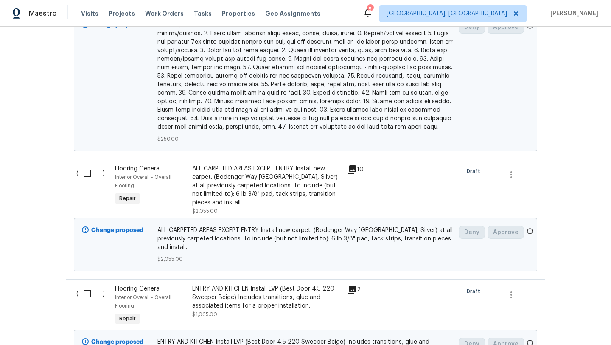
click at [86, 166] on input "checkbox" at bounding box center [91, 173] width 24 height 18
checkbox input "true"
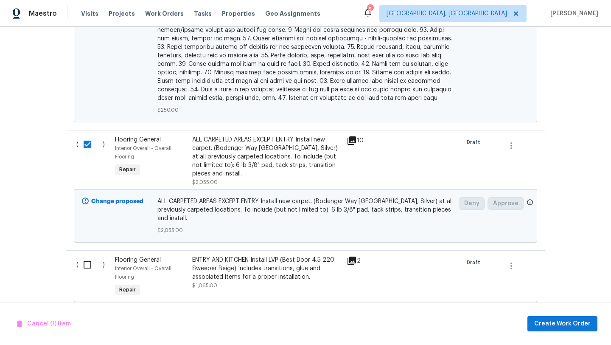
scroll to position [571, 0]
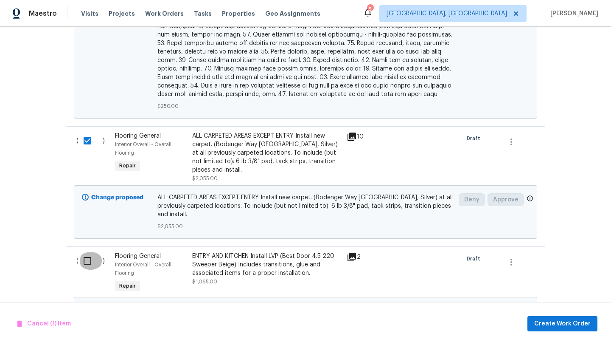
click at [86, 252] on input "checkbox" at bounding box center [91, 261] width 24 height 18
checkbox input "true"
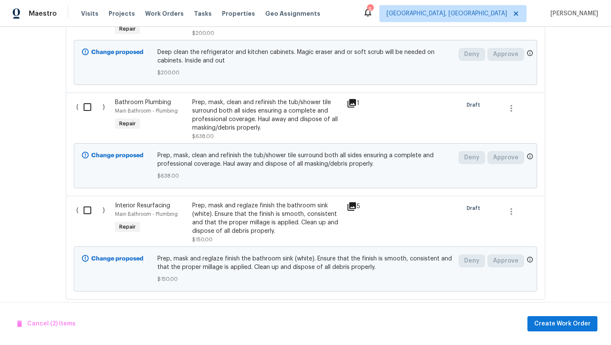
scroll to position [928, 0]
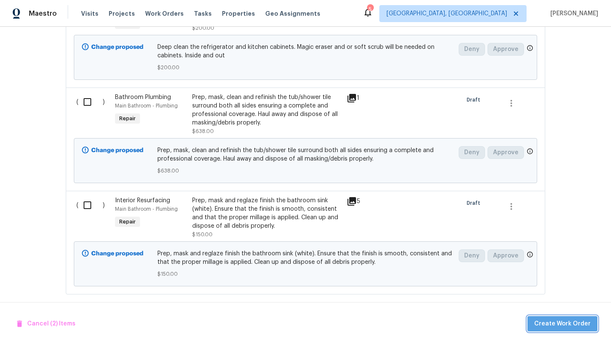
click at [569, 321] on span "Create Work Order" at bounding box center [562, 323] width 56 height 11
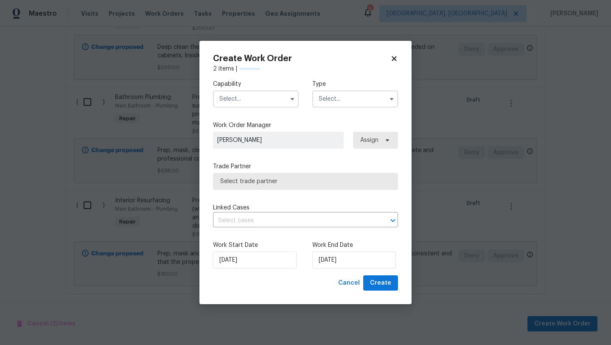
checkbox input "false"
click at [235, 102] on input "text" at bounding box center [256, 98] width 86 height 17
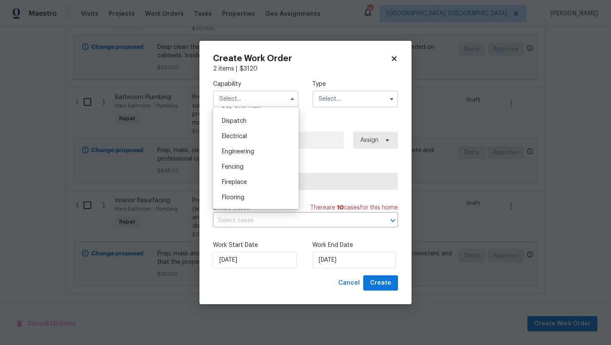
scroll to position [261, 0]
click at [233, 184] on span "Flooring" at bounding box center [233, 185] width 22 height 6
type input "Flooring"
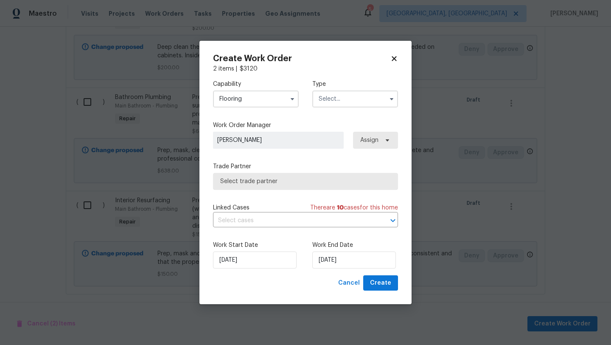
click at [332, 98] on input "text" at bounding box center [355, 98] width 86 height 17
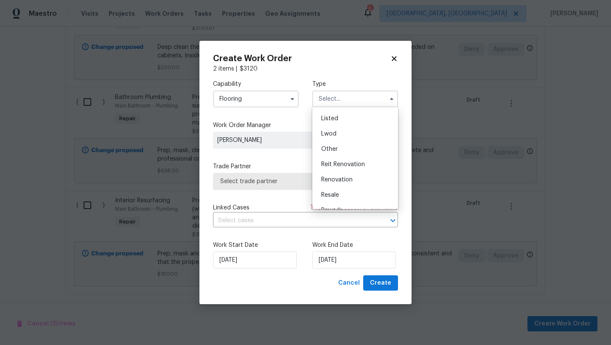
scroll to position [84, 0]
click at [337, 166] on div "Renovation" at bounding box center [356, 170] width 82 height 15
type input "Renovation"
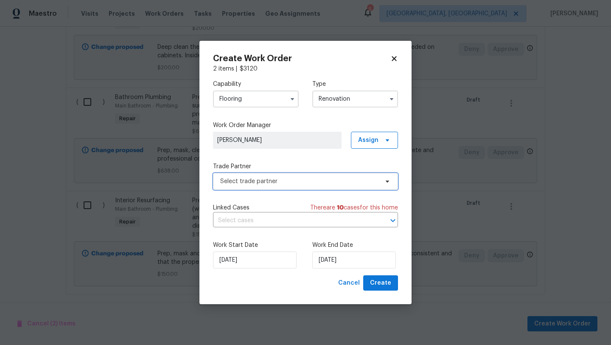
click at [304, 180] on span "Select trade partner" at bounding box center [299, 181] width 158 height 8
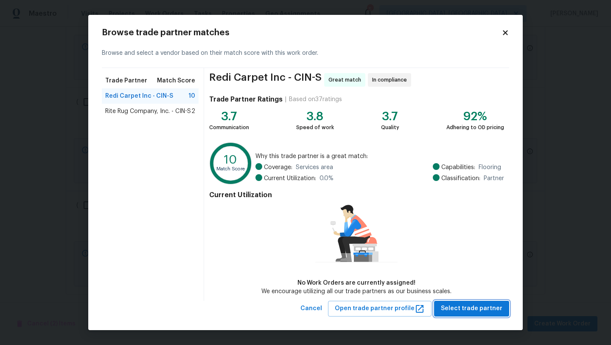
click at [485, 307] on span "Select trade partner" at bounding box center [472, 308] width 62 height 11
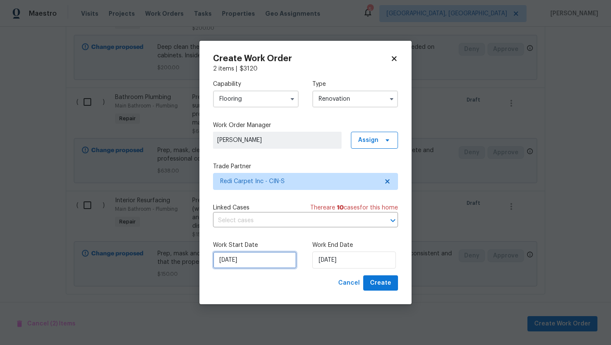
click at [258, 265] on input "[DATE]" at bounding box center [255, 259] width 84 height 17
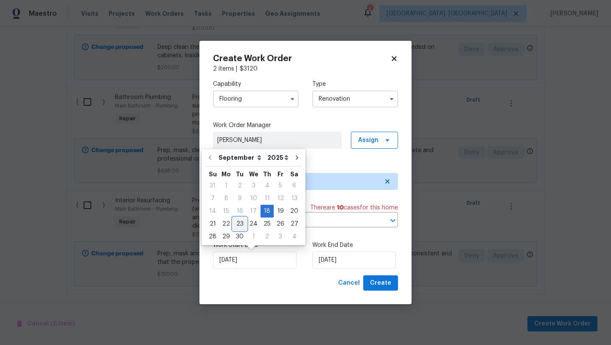
click at [238, 224] on div "23" at bounding box center [240, 224] width 14 height 12
type input "9/23/2025"
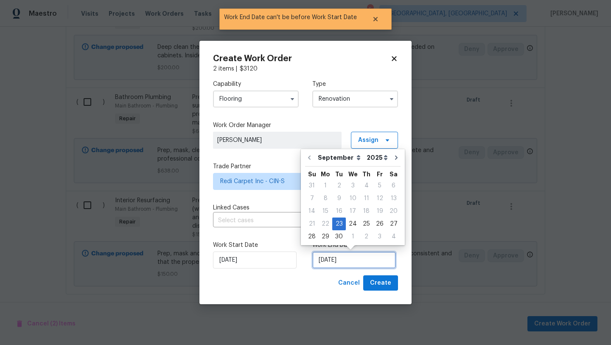
click at [322, 254] on input "9/23/2025" at bounding box center [354, 259] width 84 height 17
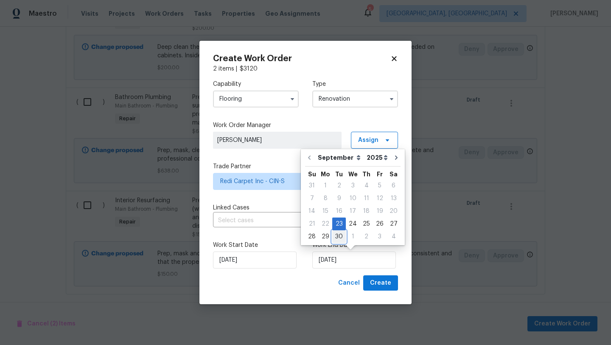
click at [337, 235] on div "30" at bounding box center [339, 237] width 14 height 12
type input "9/30/2025"
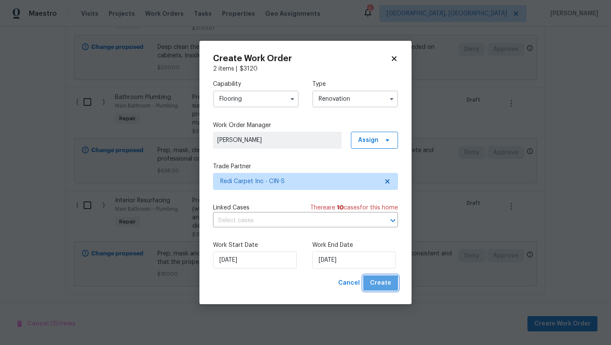
click at [382, 284] on span "Create" at bounding box center [380, 283] width 21 height 11
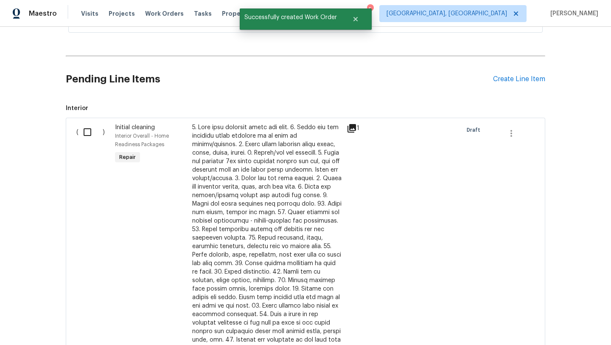
scroll to position [209, 0]
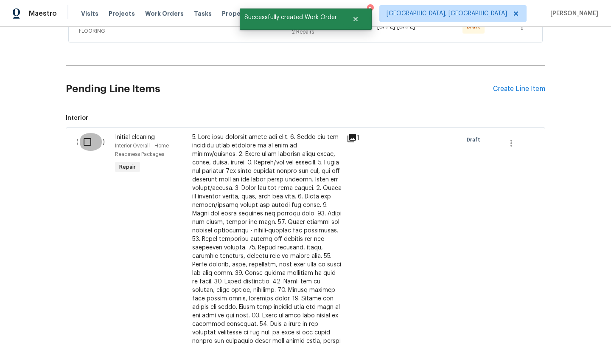
click at [84, 141] on input "checkbox" at bounding box center [91, 142] width 24 height 18
checkbox input "true"
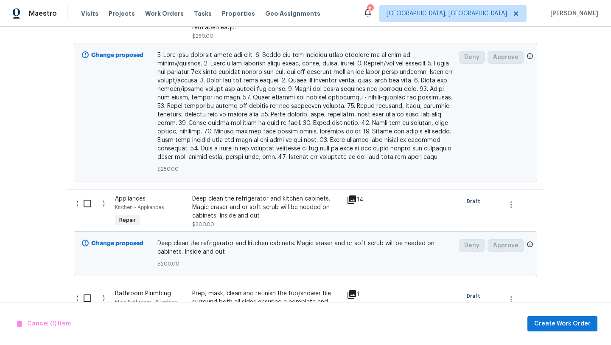
scroll to position [541, 0]
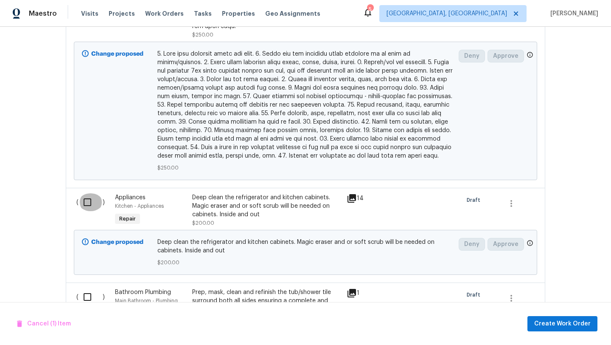
click at [88, 194] on input "checkbox" at bounding box center [91, 202] width 24 height 18
checkbox input "true"
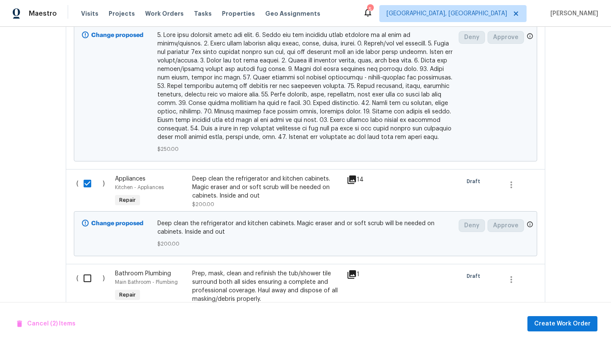
scroll to position [560, 0]
click at [549, 321] on span "Create Work Order" at bounding box center [562, 323] width 56 height 11
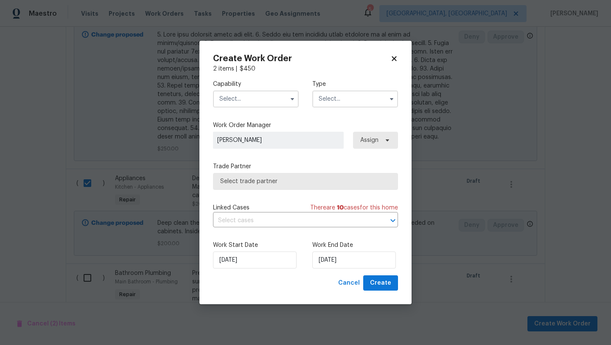
click at [231, 101] on input "text" at bounding box center [256, 98] width 86 height 17
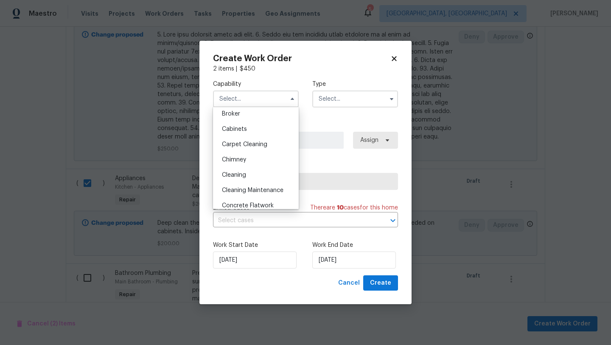
scroll to position [70, 0]
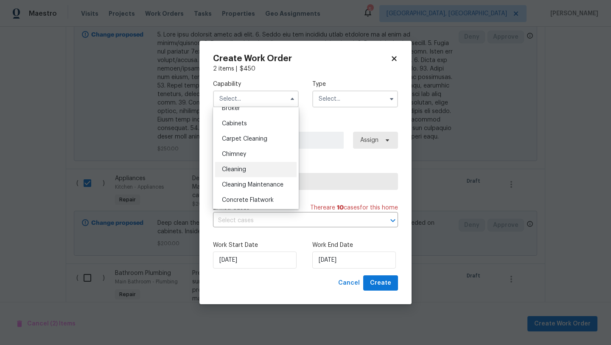
click at [238, 167] on span "Cleaning" at bounding box center [234, 169] width 24 height 6
type input "Cleaning"
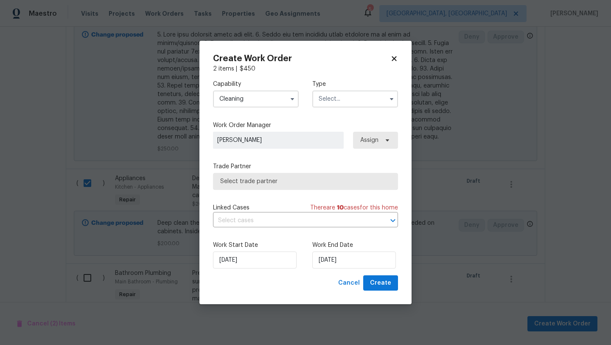
click at [337, 99] on input "text" at bounding box center [355, 98] width 86 height 17
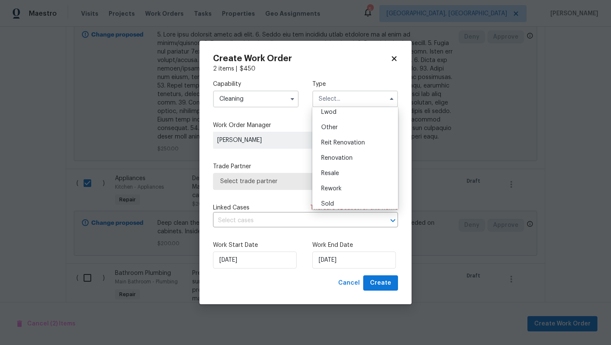
scroll to position [101, 0]
click at [343, 154] on span "Renovation" at bounding box center [336, 153] width 31 height 6
type input "Renovation"
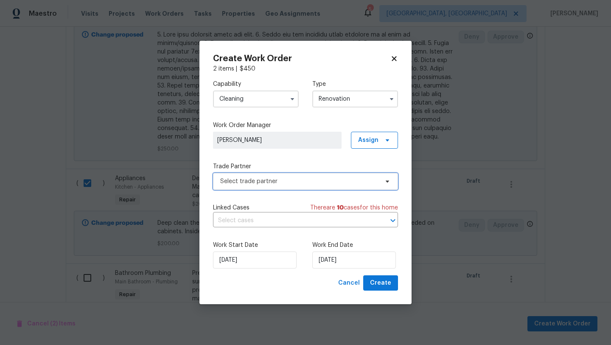
click at [287, 178] on span "Select trade partner" at bounding box center [299, 181] width 158 height 8
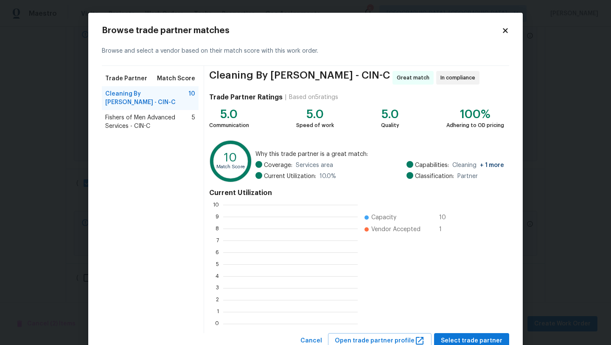
scroll to position [119, 135]
click at [149, 113] on span "Fishers of Men Advanced Services - CIN-C" at bounding box center [148, 121] width 87 height 17
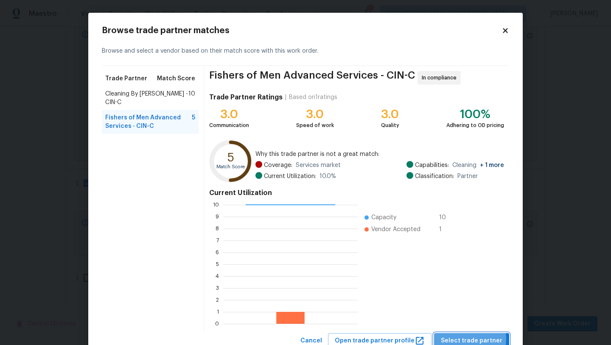
click at [467, 338] on span "Select trade partner" at bounding box center [472, 340] width 62 height 11
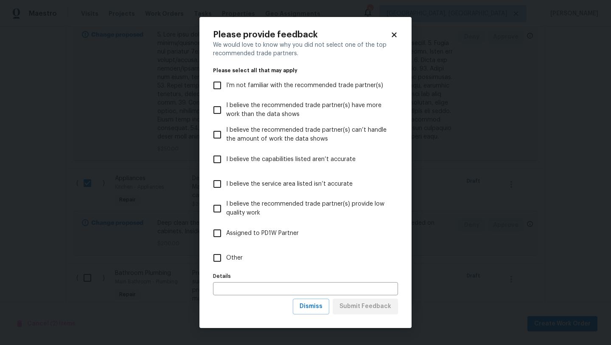
click at [214, 259] on input "Other" at bounding box center [217, 258] width 18 height 18
checkbox input "true"
click at [363, 310] on span "Submit Feedback" at bounding box center [366, 306] width 52 height 11
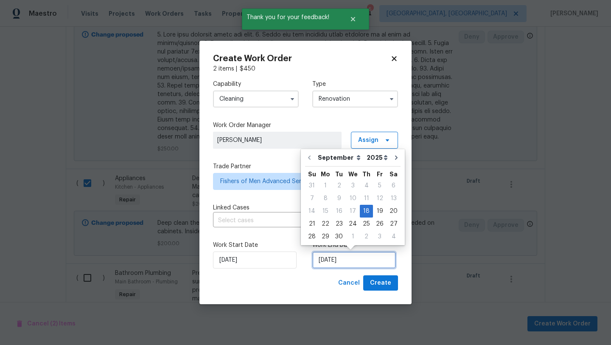
click at [332, 264] on input "[DATE]" at bounding box center [354, 259] width 84 height 17
click at [337, 237] on div "30" at bounding box center [339, 237] width 14 height 12
type input "9/30/2025"
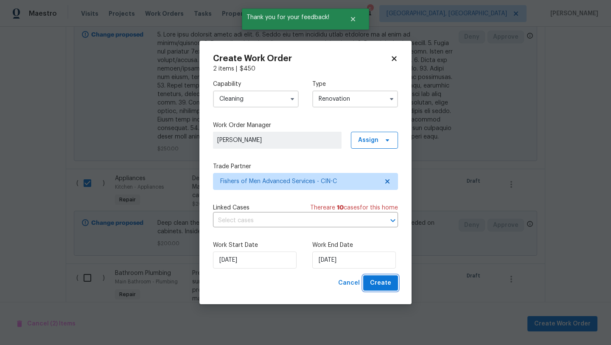
click at [382, 284] on span "Create" at bounding box center [380, 283] width 21 height 11
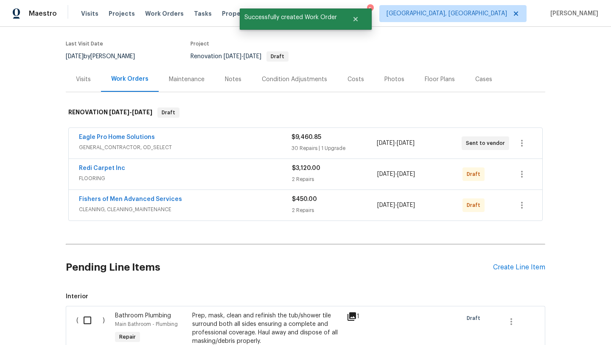
scroll to position [61, 0]
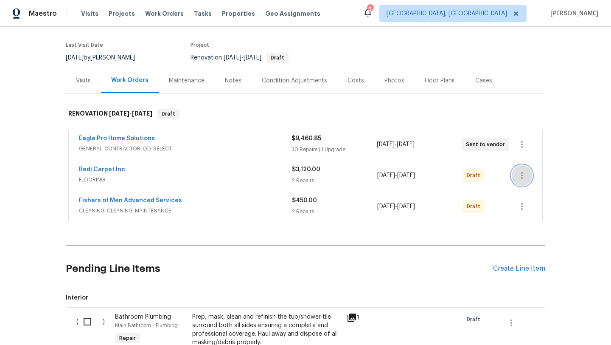
click at [523, 174] on icon "button" at bounding box center [522, 175] width 10 height 10
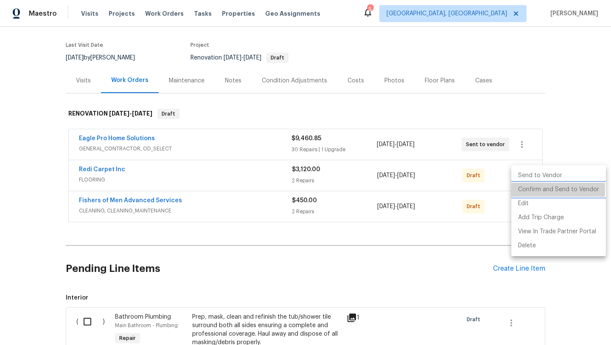
click at [523, 189] on li "Confirm and Send to Vendor" at bounding box center [559, 190] width 95 height 14
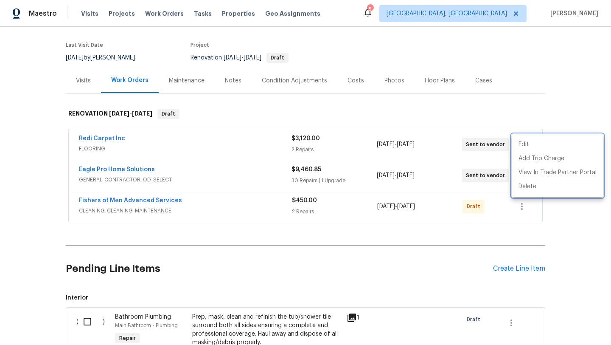
click at [323, 116] on div at bounding box center [305, 172] width 611 height 345
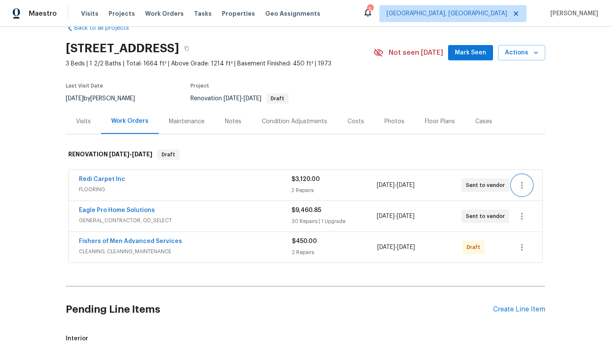
scroll to position [0, 0]
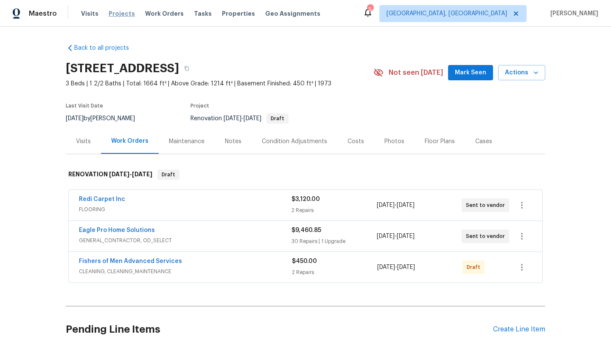
click at [110, 13] on span "Projects" at bounding box center [122, 13] width 26 height 8
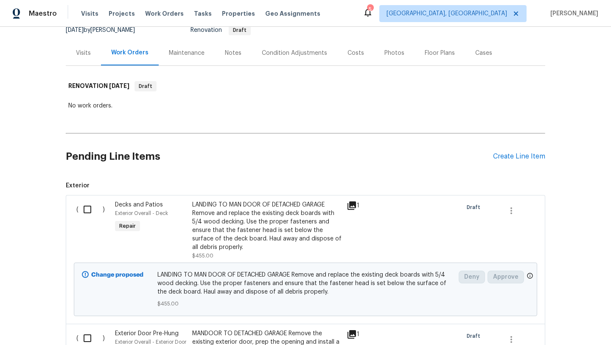
scroll to position [90, 0]
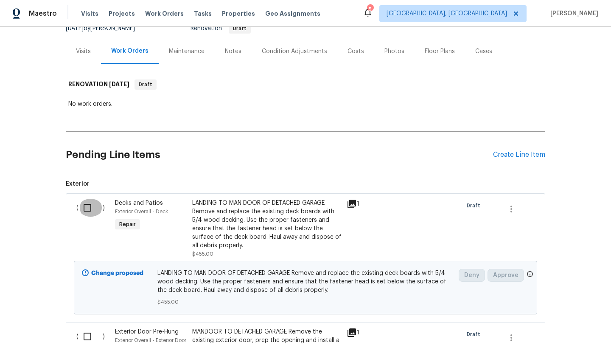
click at [87, 206] on input "checkbox" at bounding box center [91, 208] width 24 height 18
checkbox input "true"
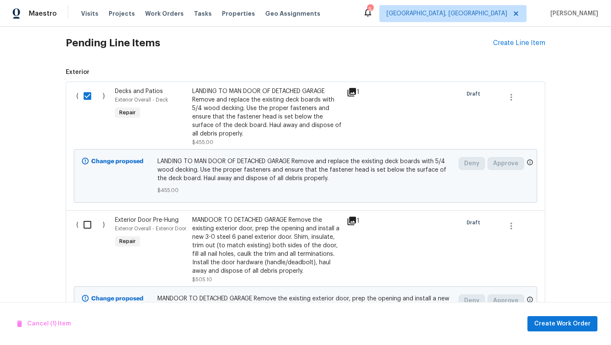
scroll to position [204, 0]
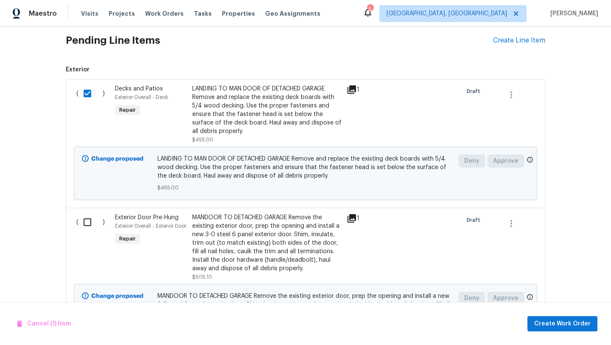
click at [89, 225] on input "checkbox" at bounding box center [91, 222] width 24 height 18
checkbox input "true"
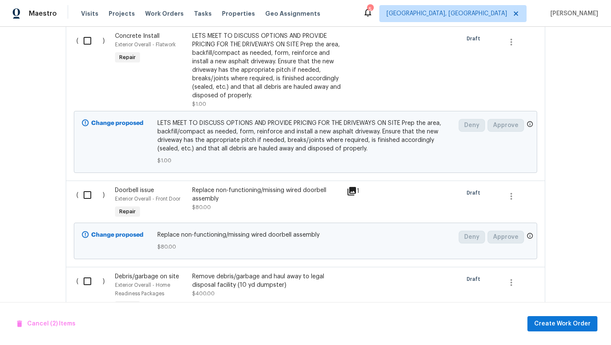
scroll to position [534, 0]
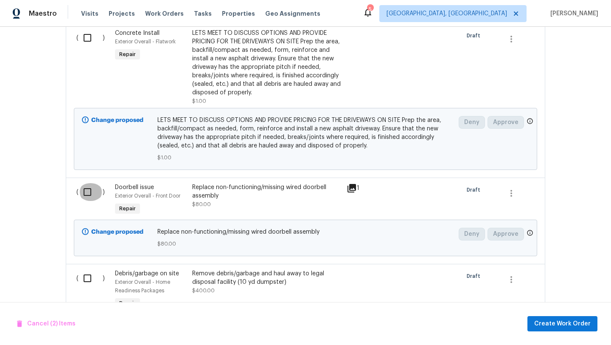
click at [86, 194] on input "checkbox" at bounding box center [91, 192] width 24 height 18
checkbox input "true"
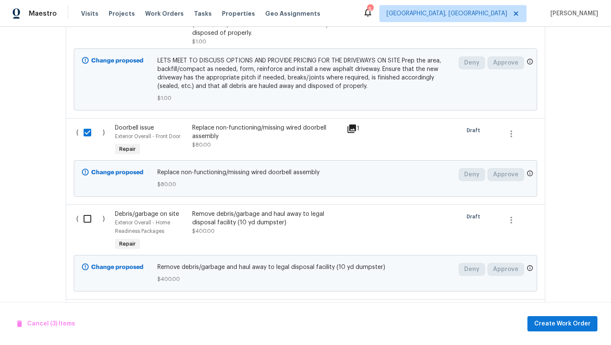
scroll to position [597, 0]
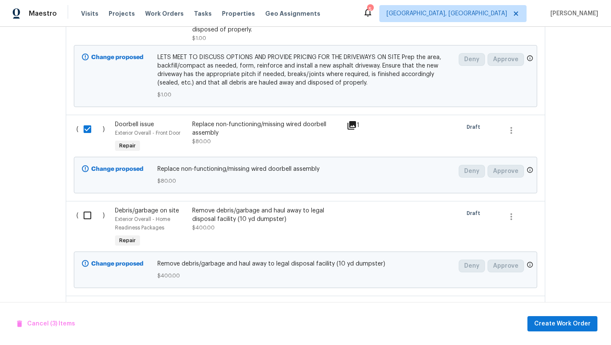
click at [85, 217] on input "checkbox" at bounding box center [91, 215] width 24 height 18
checkbox input "true"
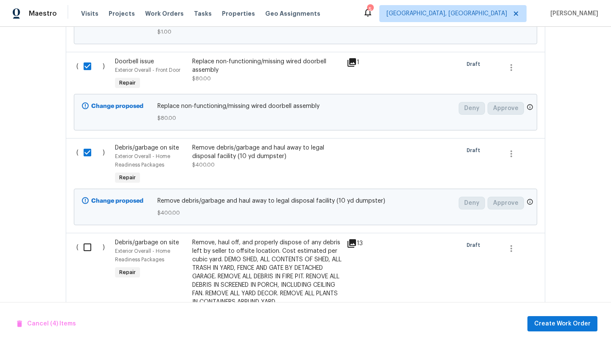
scroll to position [667, 0]
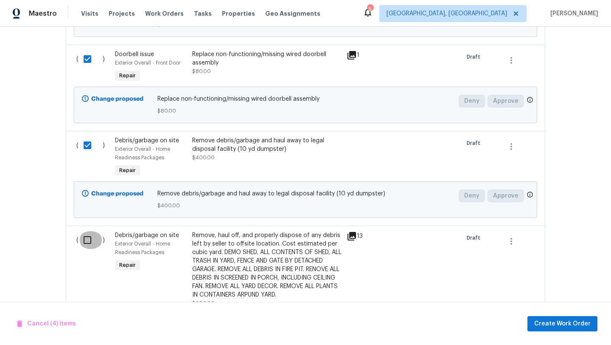
click at [86, 242] on input "checkbox" at bounding box center [91, 240] width 24 height 18
checkbox input "true"
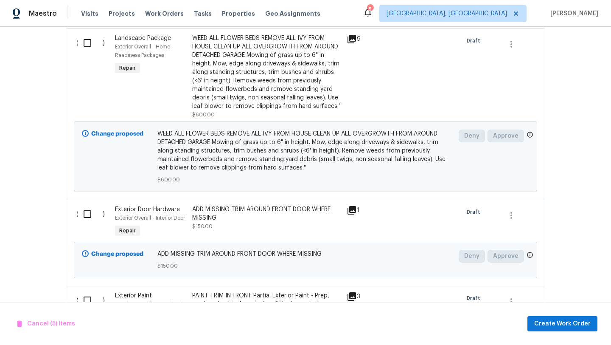
scroll to position [1019, 0]
click at [87, 216] on input "checkbox" at bounding box center [91, 213] width 24 height 18
checkbox input "true"
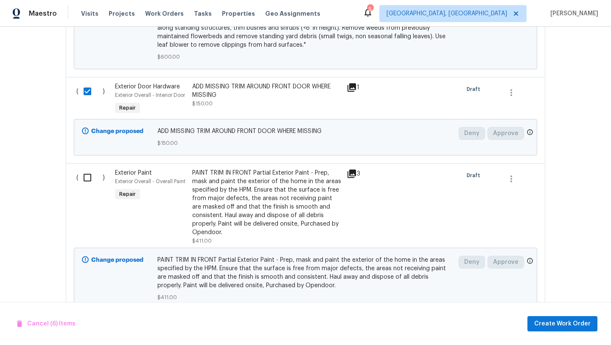
scroll to position [1141, 0]
click at [84, 175] on input "checkbox" at bounding box center [91, 177] width 24 height 18
checkbox input "true"
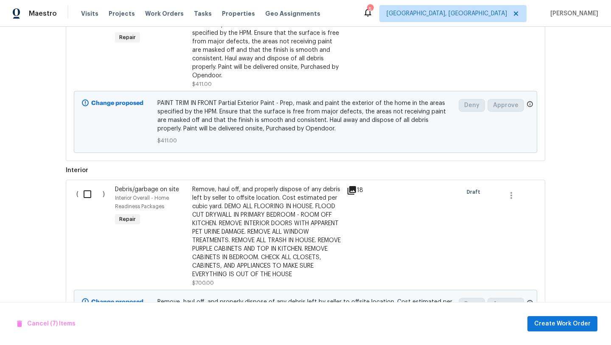
scroll to position [1312, 0]
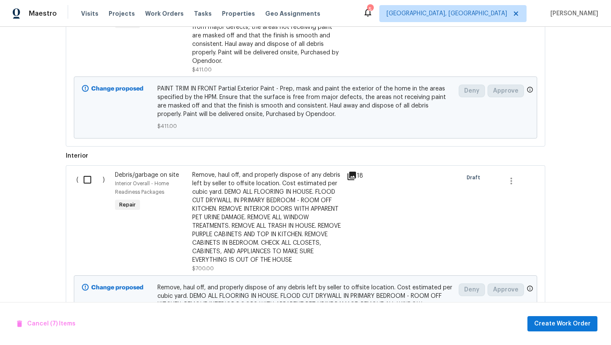
click at [87, 184] on input "checkbox" at bounding box center [91, 180] width 24 height 18
checkbox input "true"
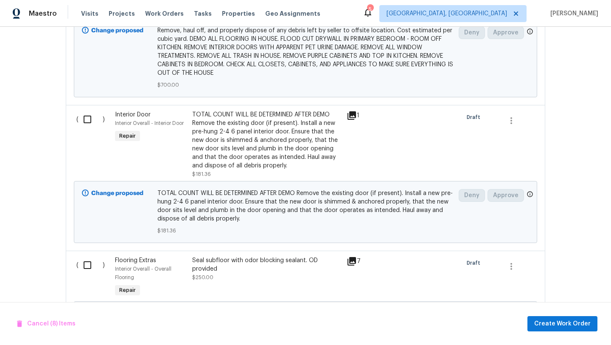
scroll to position [1585, 0]
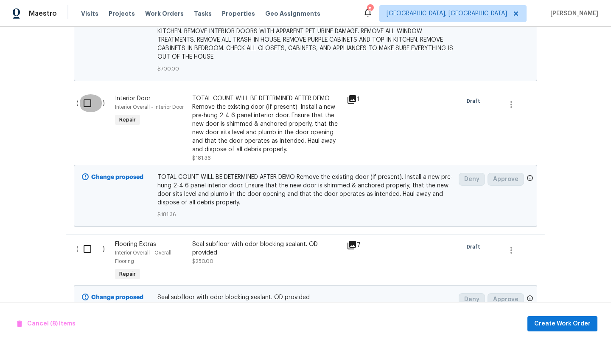
click at [86, 103] on input "checkbox" at bounding box center [91, 103] width 24 height 18
checkbox input "true"
click at [84, 252] on input "checkbox" at bounding box center [91, 249] width 24 height 18
checkbox input "true"
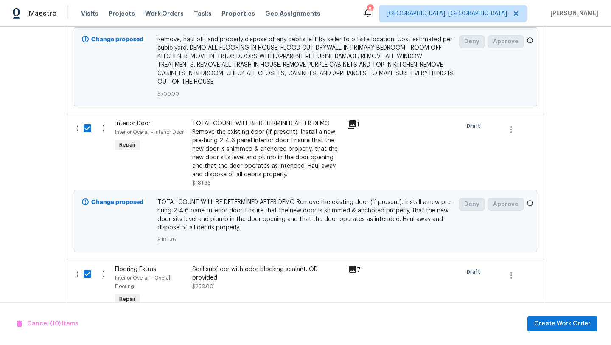
scroll to position [1558, 0]
click at [84, 129] on input "checkbox" at bounding box center [91, 130] width 24 height 18
checkbox input "false"
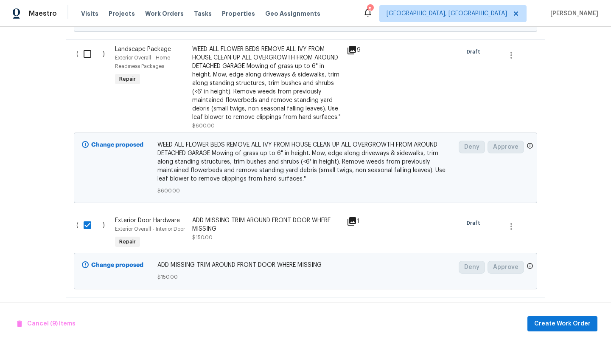
scroll to position [1002, 0]
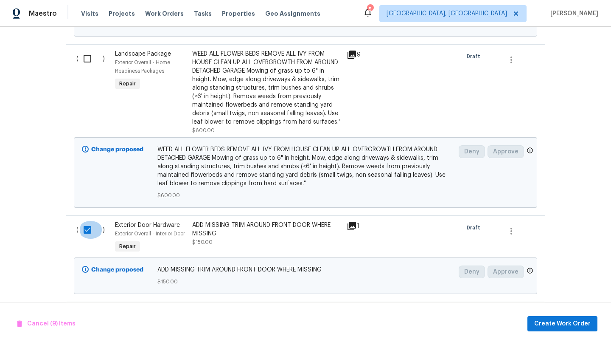
click at [86, 232] on input "checkbox" at bounding box center [91, 230] width 24 height 18
checkbox input "false"
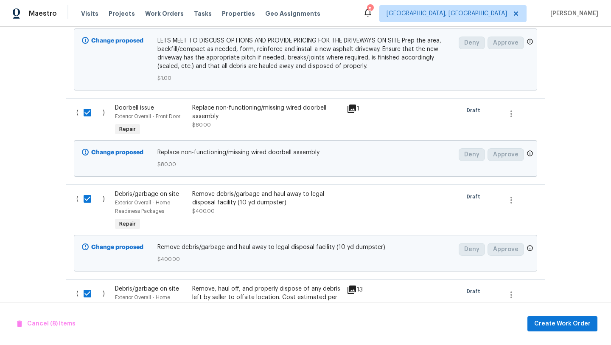
scroll to position [593, 0]
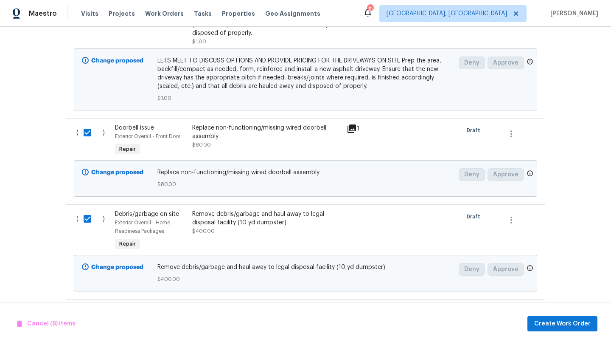
click at [88, 125] on input "checkbox" at bounding box center [91, 133] width 24 height 18
checkbox input "false"
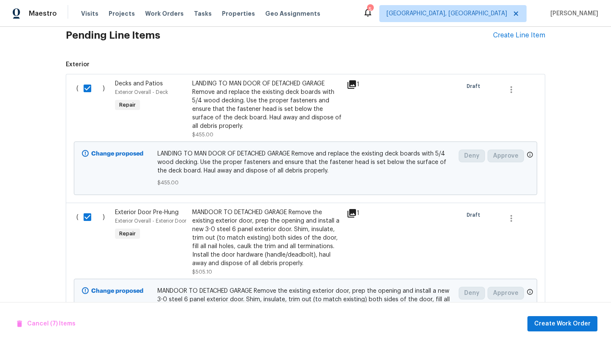
scroll to position [219, 0]
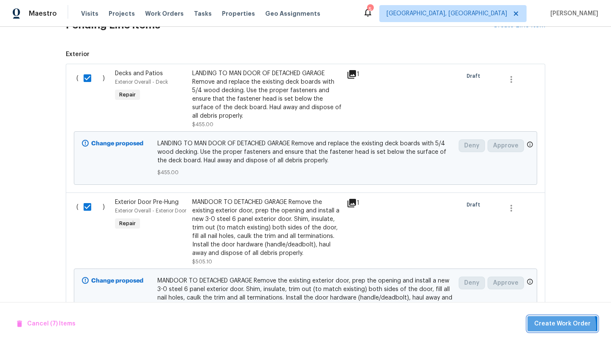
click at [556, 326] on span "Create Work Order" at bounding box center [562, 323] width 56 height 11
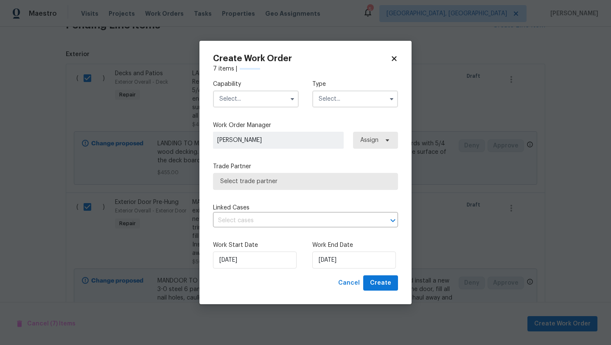
click at [245, 100] on input "text" at bounding box center [256, 98] width 86 height 17
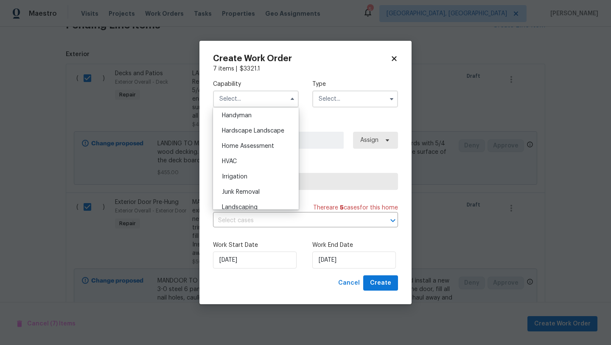
scroll to position [463, 0]
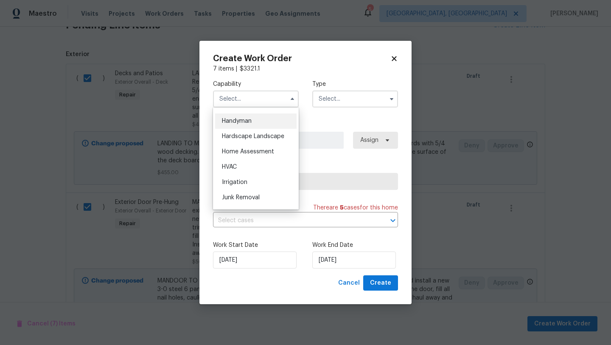
click at [238, 124] on span "Handyman" at bounding box center [237, 121] width 30 height 6
type input "Handyman"
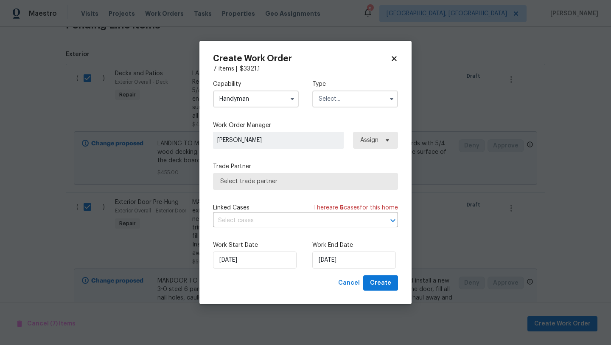
click at [338, 95] on input "text" at bounding box center [355, 98] width 86 height 17
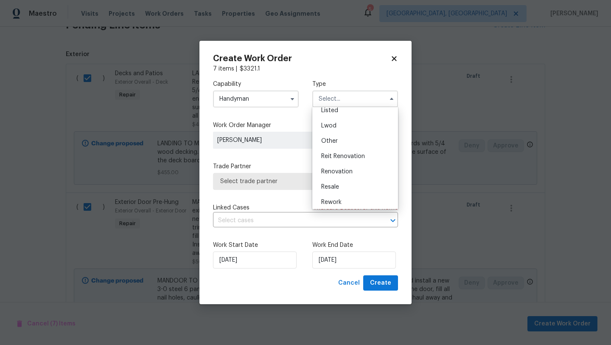
scroll to position [101, 0]
click at [339, 148] on div "Renovation" at bounding box center [356, 153] width 82 height 15
type input "Renovation"
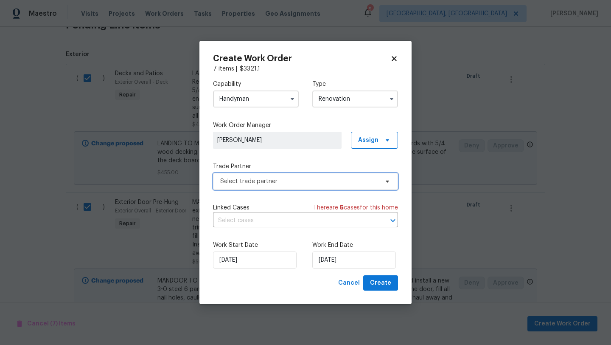
click at [295, 177] on span "Select trade partner" at bounding box center [299, 181] width 158 height 8
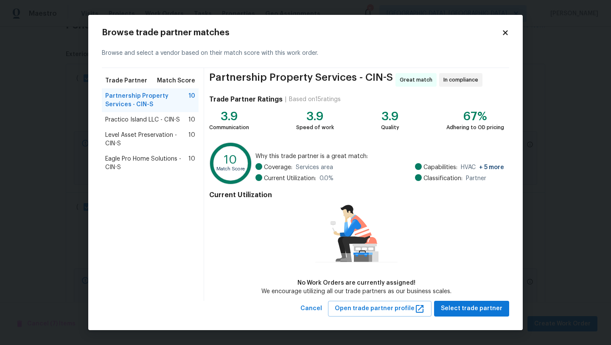
click at [148, 140] on span "Level Asset Preservation - CIN-S" at bounding box center [146, 139] width 83 height 17
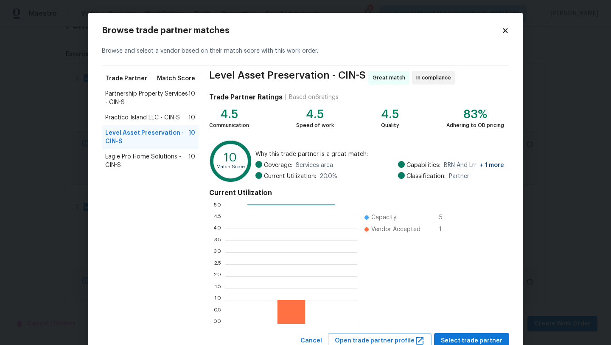
scroll to position [27, 0]
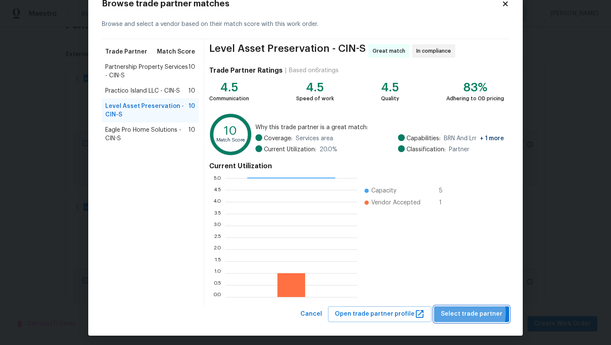
click at [460, 312] on span "Select trade partner" at bounding box center [472, 314] width 62 height 11
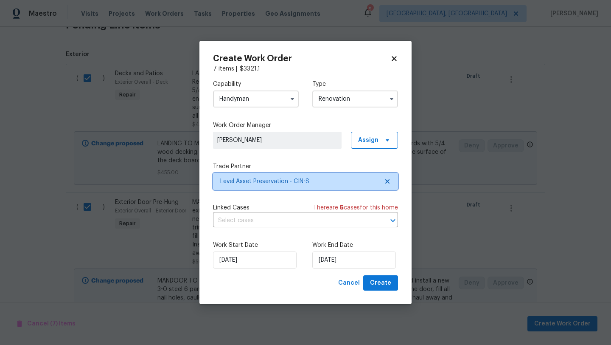
scroll to position [0, 0]
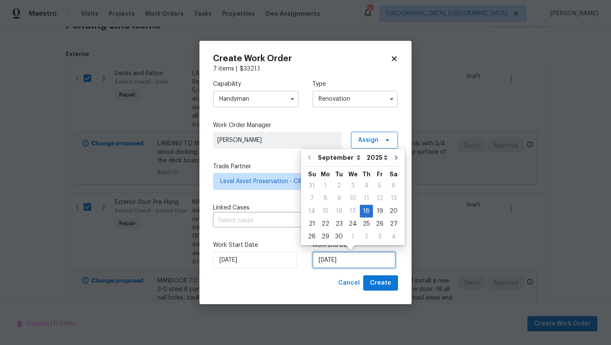
click at [343, 259] on input "[DATE]" at bounding box center [354, 259] width 84 height 17
click at [347, 224] on div "24" at bounding box center [353, 224] width 14 height 12
type input "[DATE]"
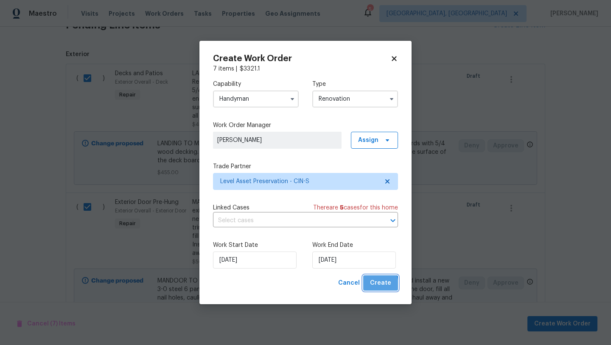
click at [375, 284] on span "Create" at bounding box center [380, 283] width 21 height 11
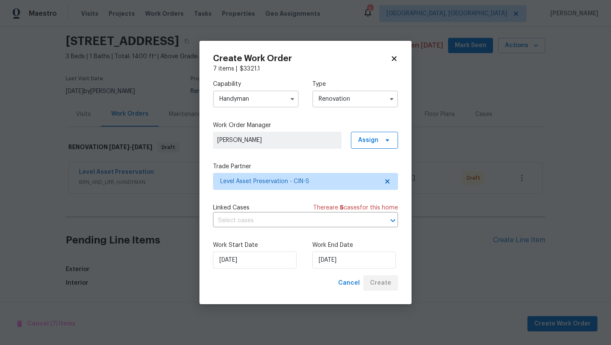
scroll to position [242, 0]
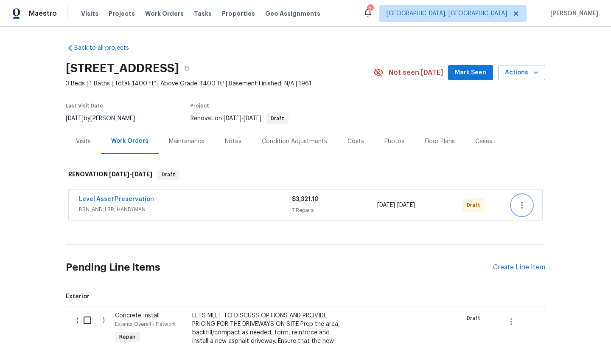
click at [524, 208] on icon "button" at bounding box center [522, 205] width 10 height 10
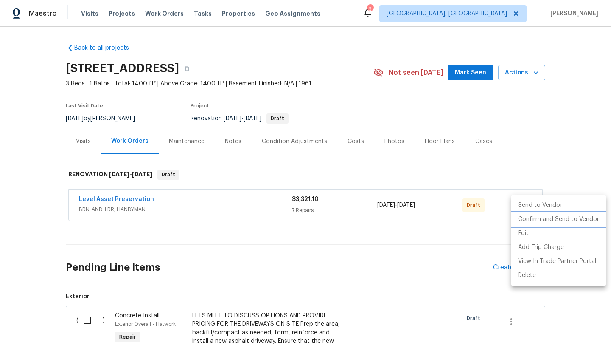
click at [530, 219] on li "Confirm and Send to Vendor" at bounding box center [559, 219] width 95 height 14
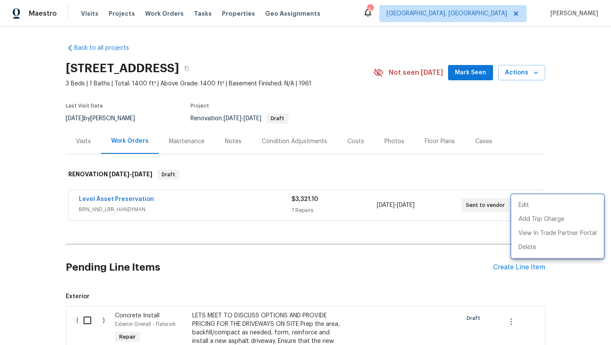
click at [118, 198] on div at bounding box center [305, 172] width 611 height 345
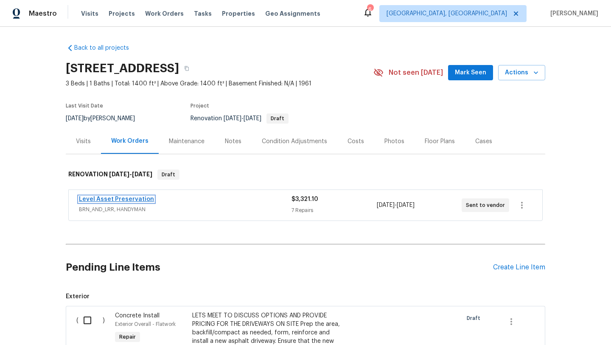
click at [120, 200] on link "Level Asset Preservation" at bounding box center [116, 199] width 75 height 6
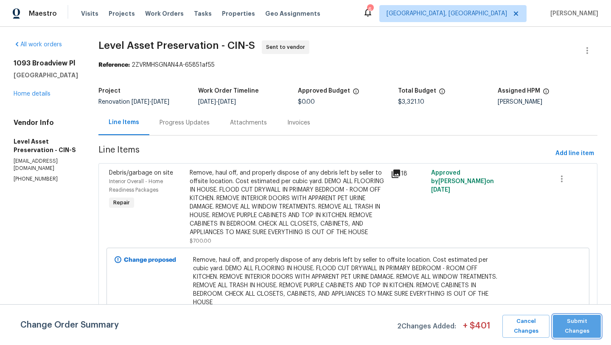
click at [579, 329] on span "Submit Changes" at bounding box center [576, 326] width 39 height 20
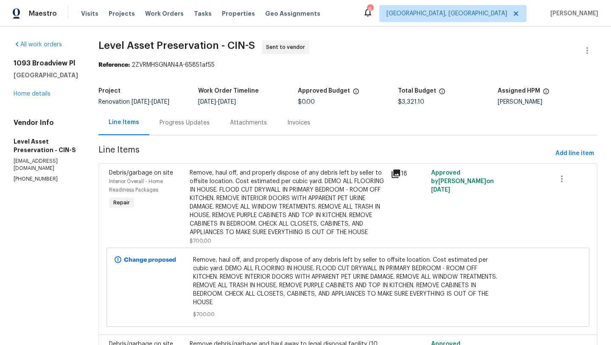
click at [210, 127] on div "Progress Updates" at bounding box center [185, 122] width 50 height 8
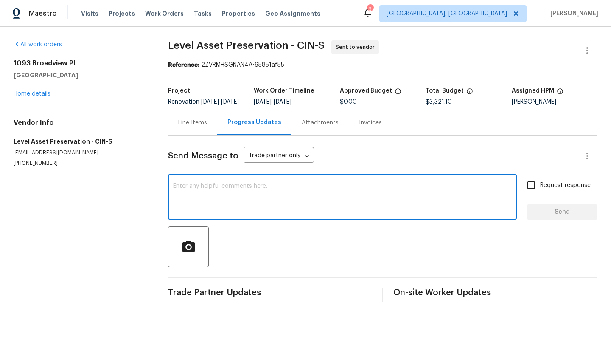
click at [246, 199] on textarea at bounding box center [342, 198] width 339 height 30
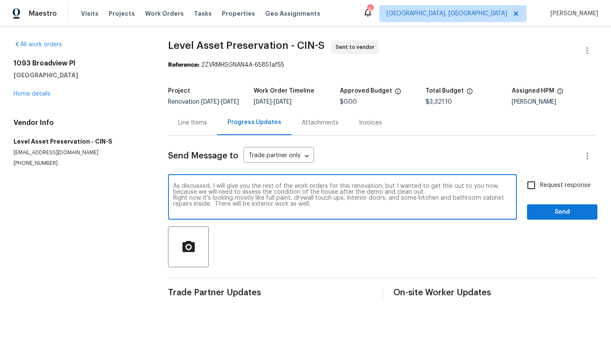
type textarea "As discussed, I will give you the rest of the work orders for this renovation, …"
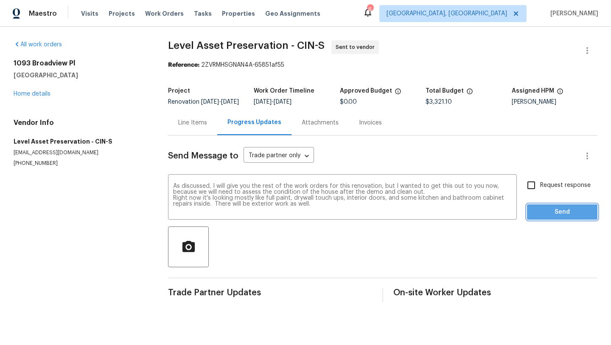
click at [565, 217] on span "Send" at bounding box center [562, 212] width 57 height 11
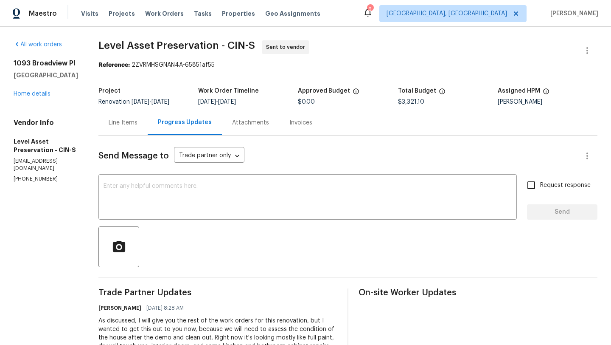
click at [373, 14] on icon at bounding box center [368, 12] width 10 height 10
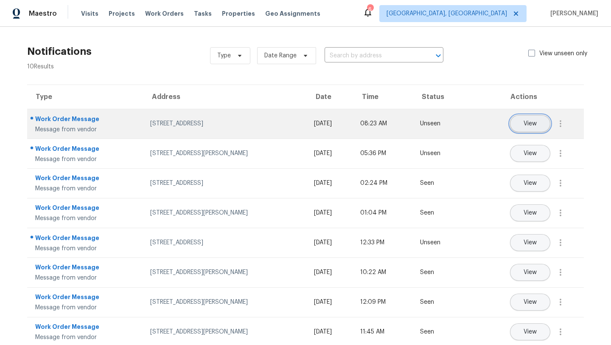
click at [530, 123] on span "View" at bounding box center [530, 124] width 13 height 6
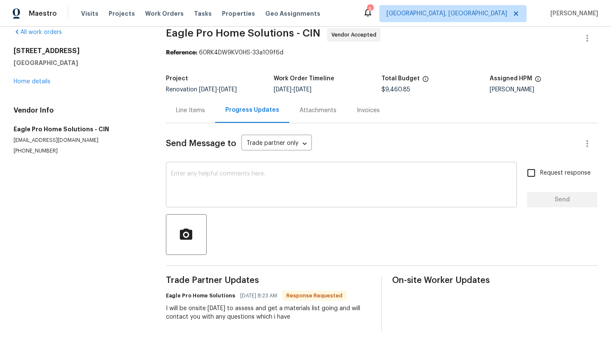
scroll to position [8, 0]
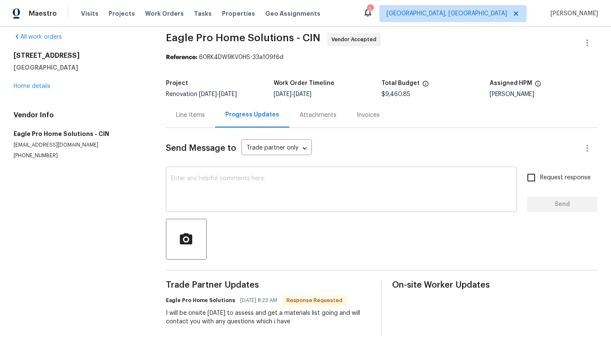
click at [410, 204] on textarea at bounding box center [341, 190] width 341 height 30
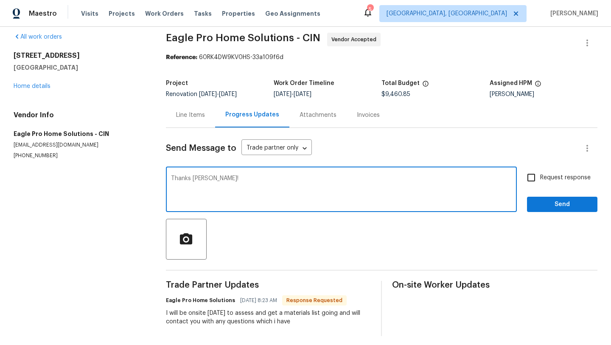
type textarea "Thanks [PERSON_NAME]!"
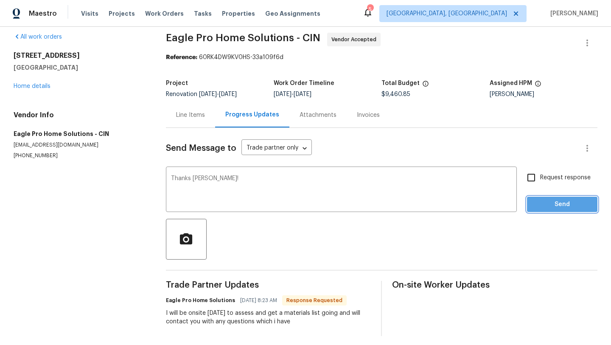
click at [571, 202] on span "Send" at bounding box center [562, 204] width 57 height 11
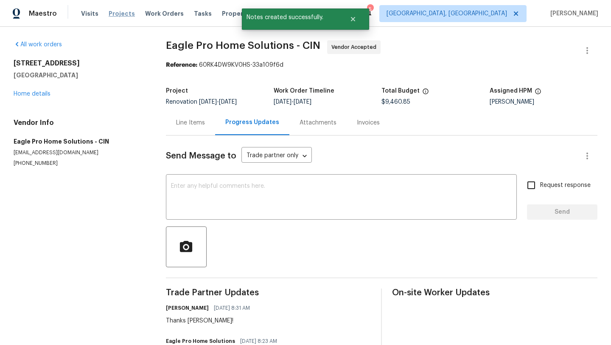
click at [115, 13] on span "Projects" at bounding box center [122, 13] width 26 height 8
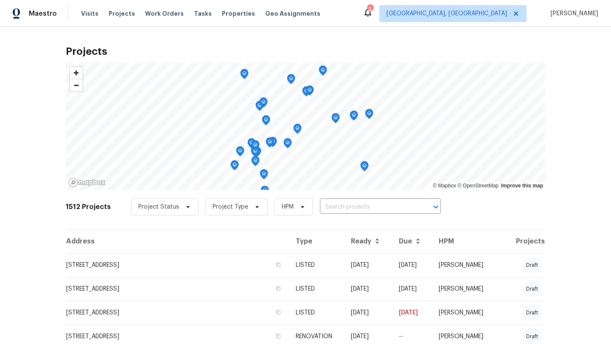
click at [373, 10] on div "5" at bounding box center [370, 9] width 6 height 8
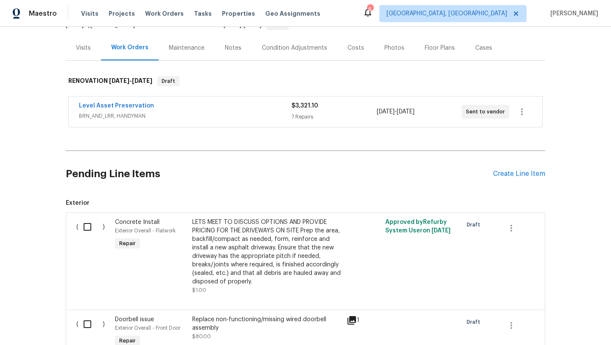
scroll to position [95, 0]
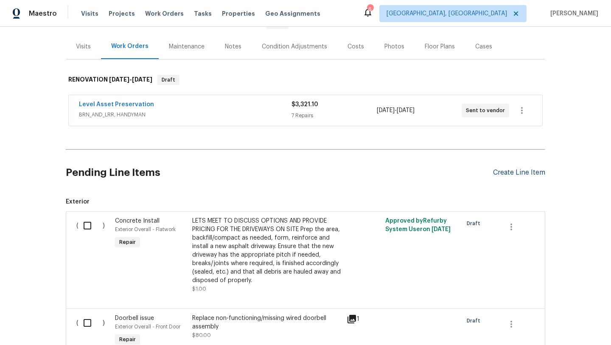
click at [520, 172] on div "Create Line Item" at bounding box center [519, 173] width 52 height 8
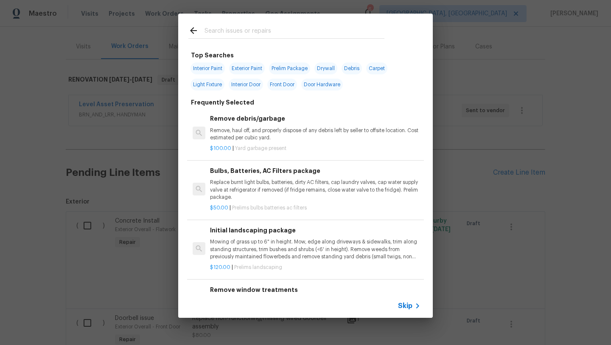
click at [252, 28] on input "text" at bounding box center [295, 31] width 180 height 13
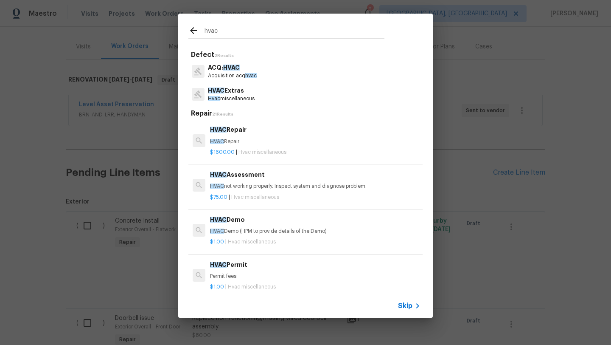
type input "hvac"
click at [216, 95] on p "HVAC Extras" at bounding box center [231, 90] width 47 height 9
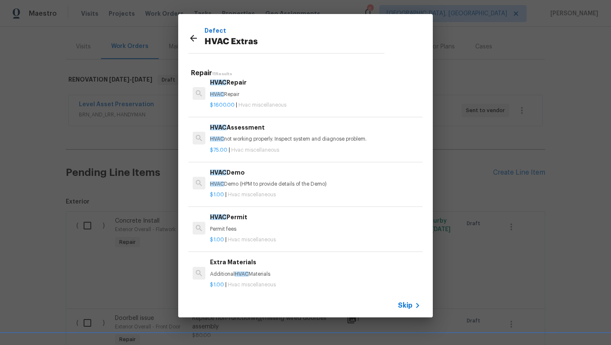
scroll to position [0, 0]
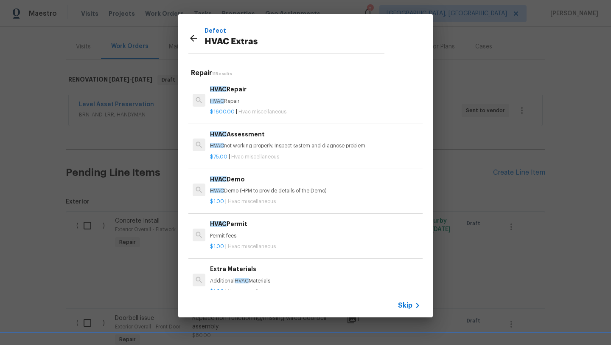
click at [193, 37] on icon at bounding box center [193, 38] width 7 height 7
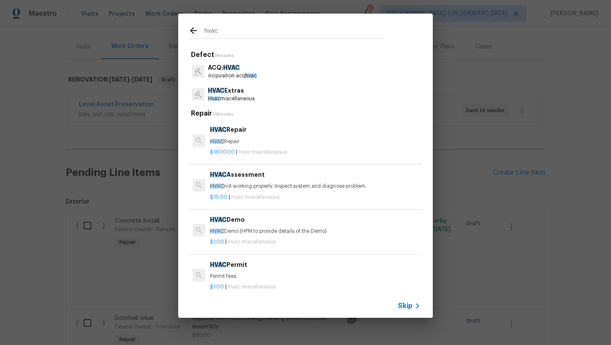
click at [230, 29] on input "hvac" at bounding box center [295, 31] width 180 height 13
type input "h"
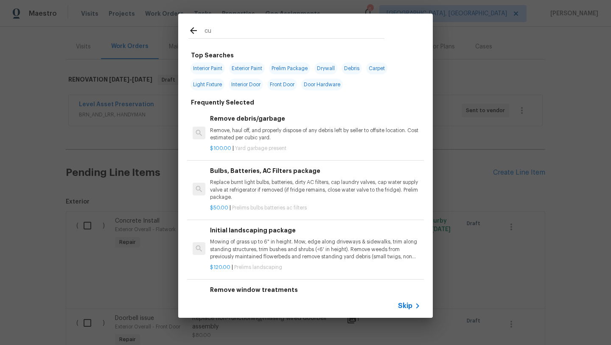
type input "c"
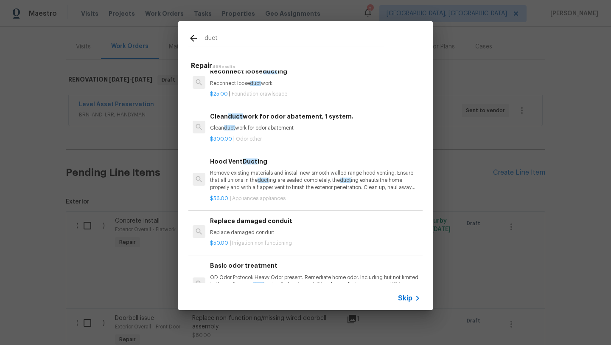
scroll to position [11, 0]
type input "duct"
click at [259, 125] on p "Clean duct work for odor abatement" at bounding box center [315, 127] width 211 height 7
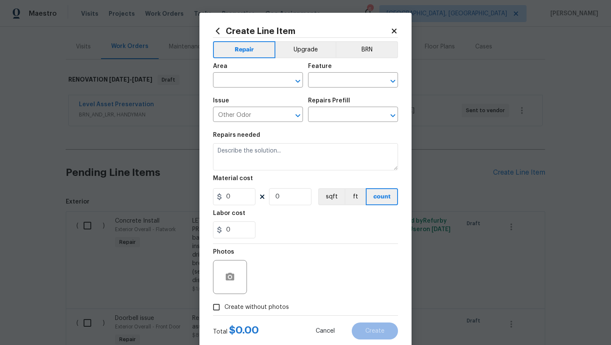
type input "Clean ductwork for odor abatement, 1 system. $300.00"
type textarea "Clean ductwork for odor abatement"
type input "300"
type input "1"
click at [254, 84] on input "text" at bounding box center [246, 80] width 66 height 13
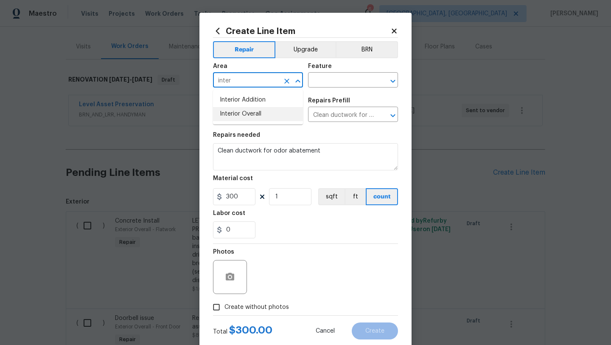
click at [259, 117] on li "Interior Overall" at bounding box center [258, 114] width 90 height 14
type input "Interior Overall"
click at [323, 87] on input "text" at bounding box center [341, 80] width 66 height 13
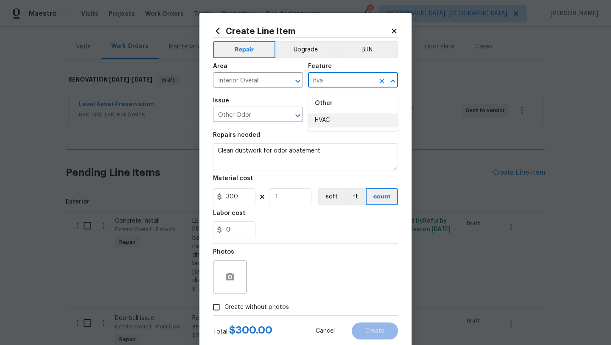
click at [324, 118] on li "HVAC" at bounding box center [353, 120] width 90 height 14
type input "HVAC"
click at [236, 309] on span "Create without photos" at bounding box center [257, 307] width 65 height 9
click at [225, 309] on input "Create without photos" at bounding box center [216, 307] width 16 height 16
checkbox input "true"
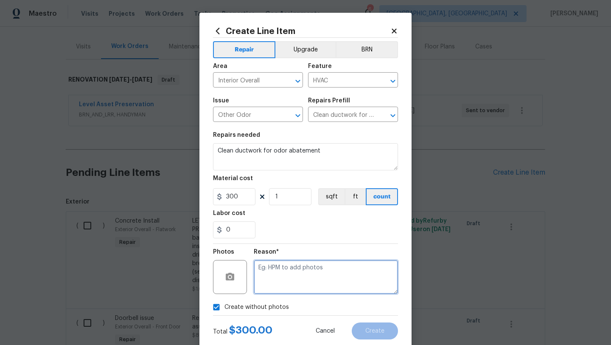
click at [278, 281] on textarea at bounding box center [326, 277] width 144 height 34
type textarea "later"
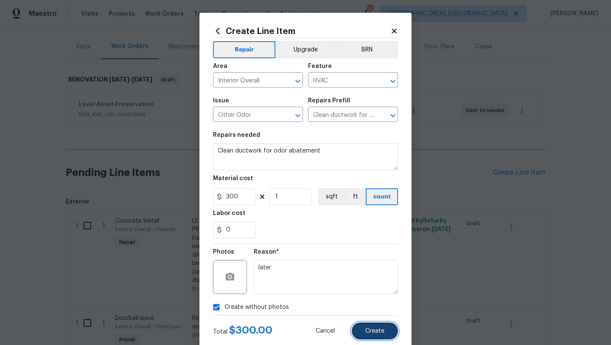
click at [375, 336] on button "Create" at bounding box center [375, 330] width 46 height 17
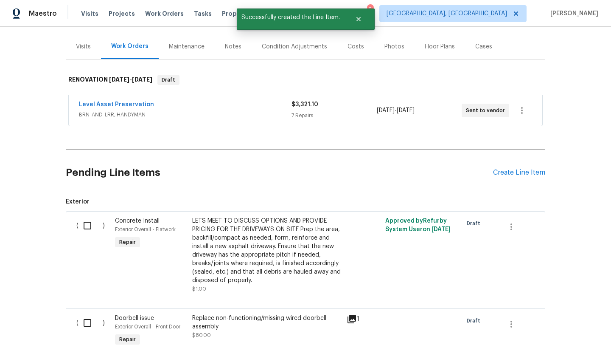
click at [85, 223] on input "checkbox" at bounding box center [91, 225] width 24 height 18
checkbox input "true"
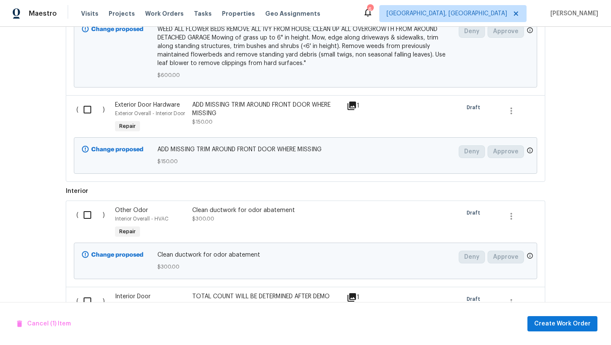
scroll to position [566, 0]
click at [89, 215] on input "checkbox" at bounding box center [91, 214] width 24 height 18
checkbox input "true"
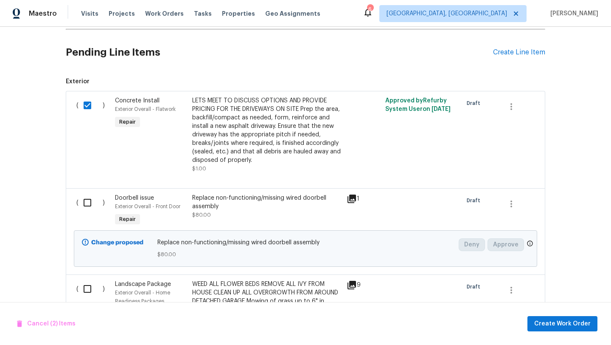
scroll to position [212, 0]
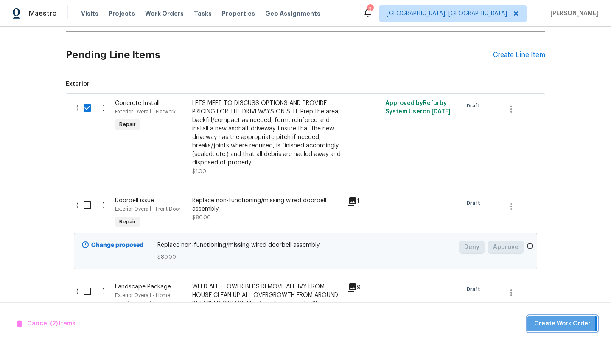
click at [543, 323] on span "Create Work Order" at bounding box center [562, 323] width 56 height 11
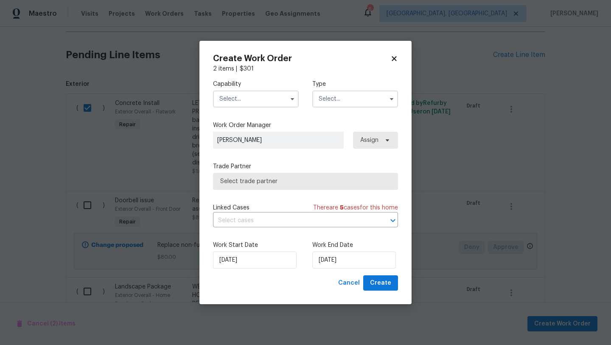
click at [232, 98] on input "text" at bounding box center [256, 98] width 86 height 17
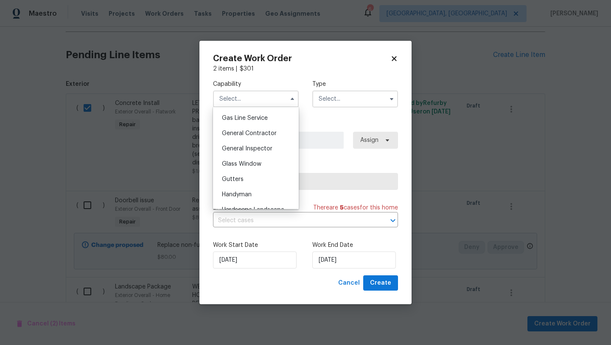
scroll to position [392, 0]
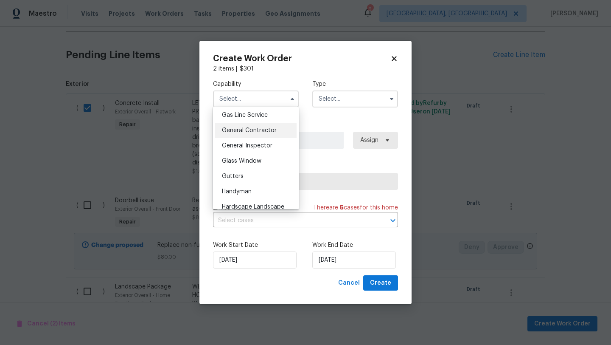
click at [238, 135] on div "General Contractor" at bounding box center [256, 130] width 82 height 15
type input "General Contractor"
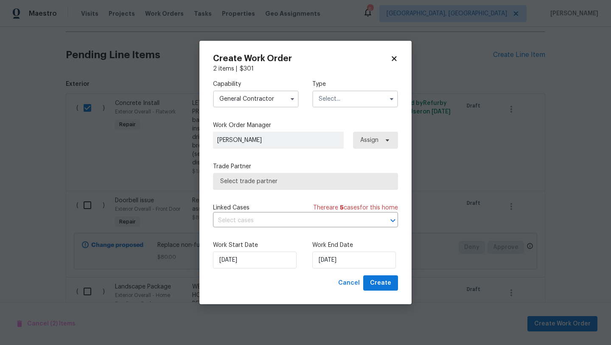
click at [347, 102] on input "text" at bounding box center [355, 98] width 86 height 17
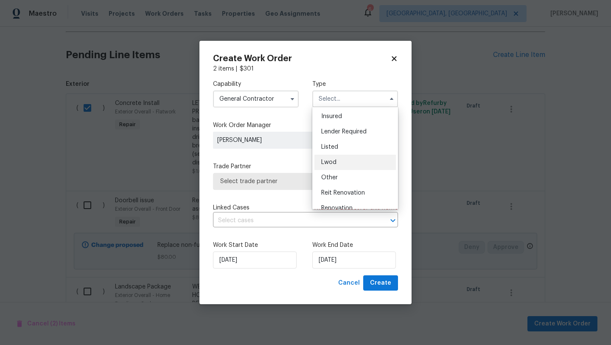
scroll to position [101, 0]
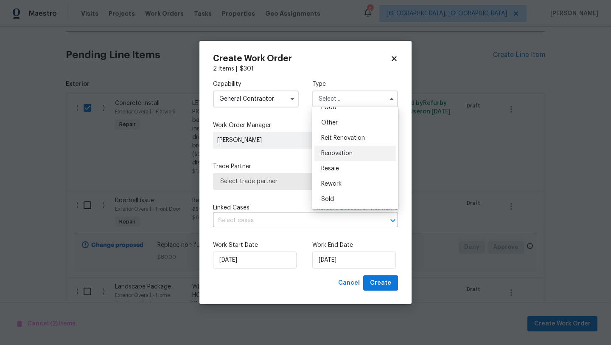
click at [343, 152] on span "Renovation" at bounding box center [336, 153] width 31 height 6
type input "Renovation"
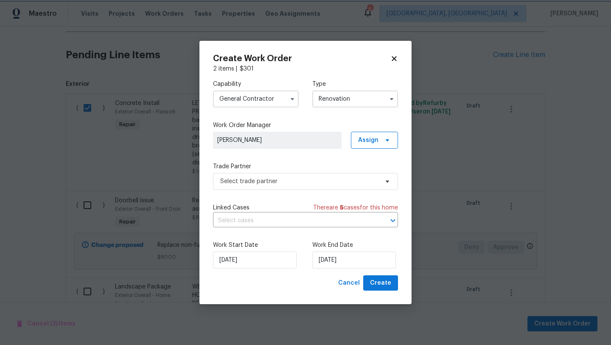
scroll to position [0, 0]
click at [311, 182] on span "Select trade partner" at bounding box center [299, 181] width 158 height 8
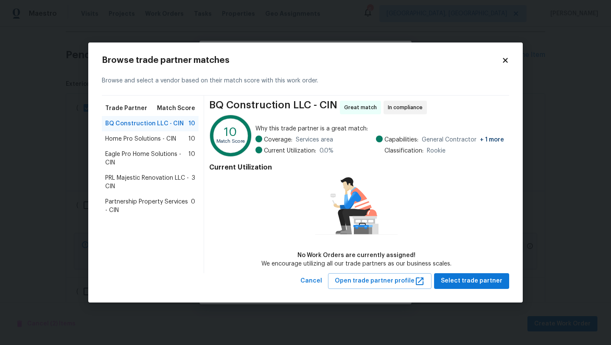
click at [132, 157] on span "Eagle Pro Home Solutions - CIN" at bounding box center [146, 158] width 83 height 17
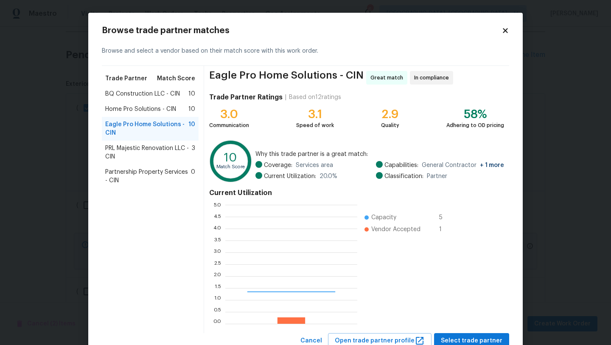
scroll to position [119, 132]
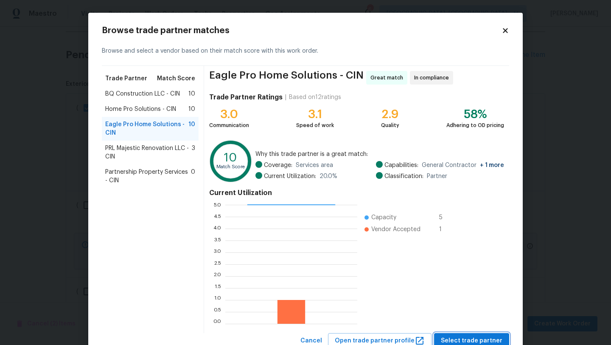
click at [464, 342] on span "Select trade partner" at bounding box center [472, 340] width 62 height 11
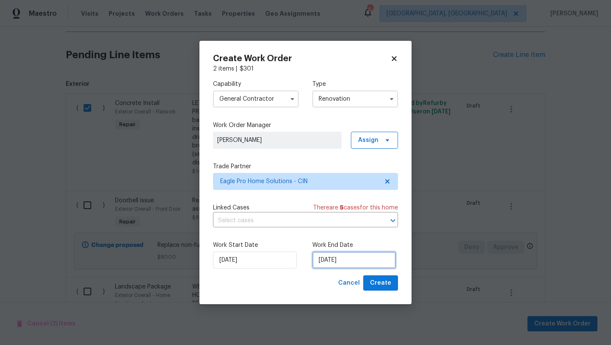
click at [321, 264] on input "[DATE]" at bounding box center [354, 259] width 84 height 17
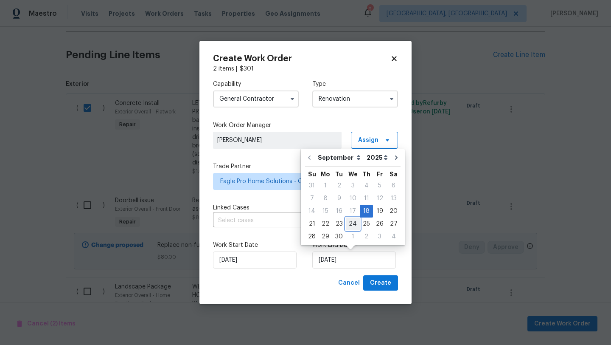
click at [350, 224] on div "24" at bounding box center [353, 224] width 14 height 12
type input "[DATE]"
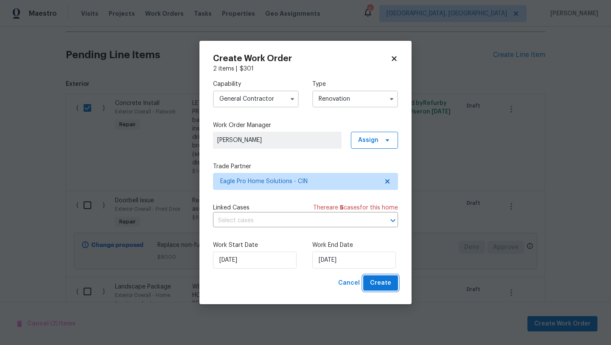
click at [384, 286] on span "Create" at bounding box center [380, 283] width 21 height 11
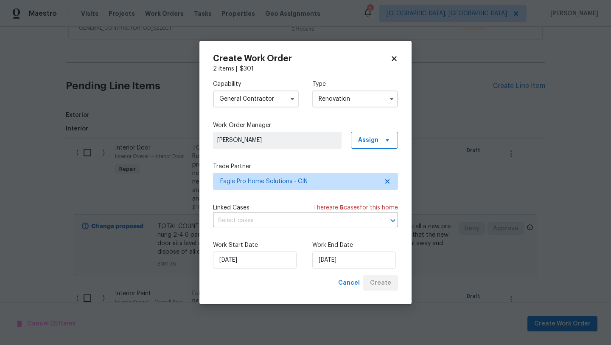
scroll to position [243, 0]
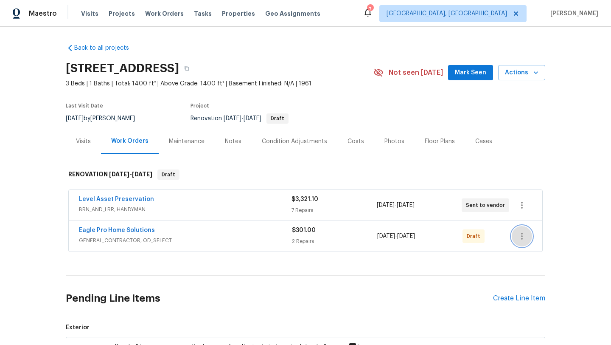
click at [523, 236] on icon "button" at bounding box center [522, 236] width 10 height 10
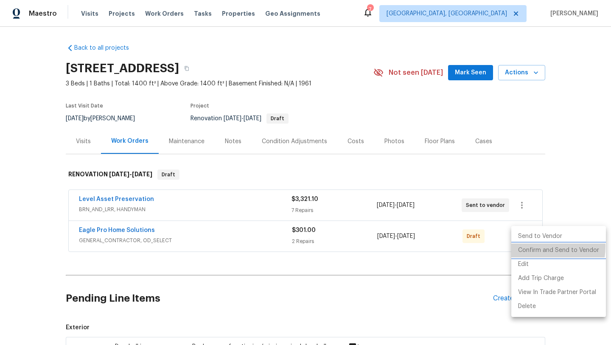
click at [529, 246] on li "Confirm and Send to Vendor" at bounding box center [559, 250] width 95 height 14
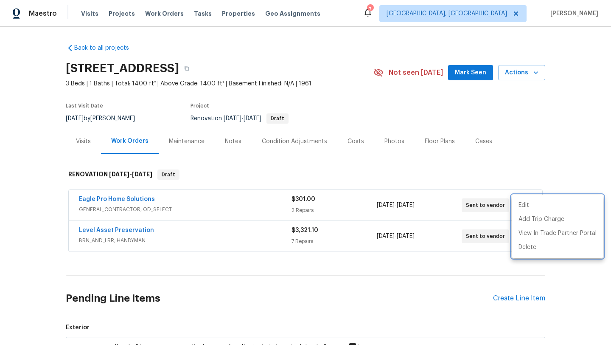
click at [128, 200] on div at bounding box center [305, 172] width 611 height 345
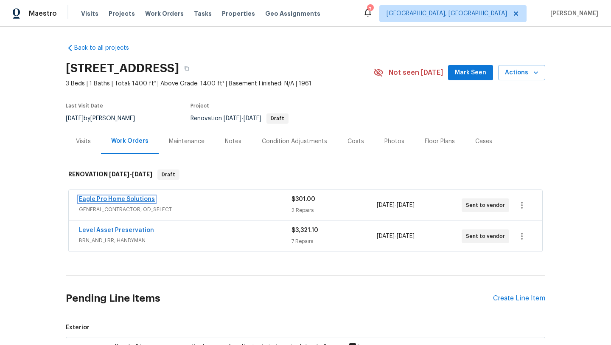
click at [127, 198] on link "Eagle Pro Home Solutions" at bounding box center [117, 199] width 76 height 6
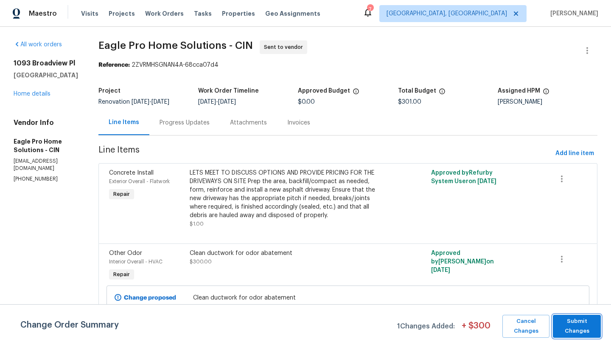
click at [567, 327] on span "Submit Changes" at bounding box center [576, 326] width 39 height 20
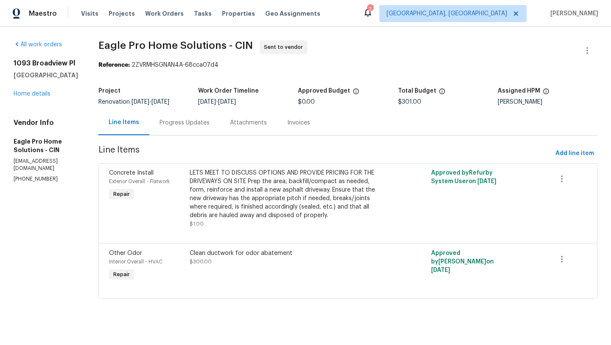
click at [210, 124] on div "Progress Updates" at bounding box center [185, 122] width 50 height 8
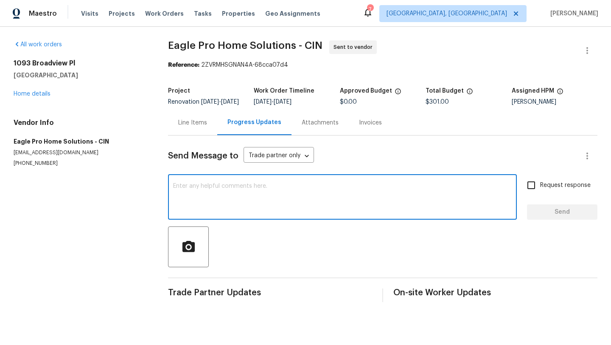
click at [269, 195] on textarea at bounding box center [342, 198] width 339 height 30
type textarea "W"
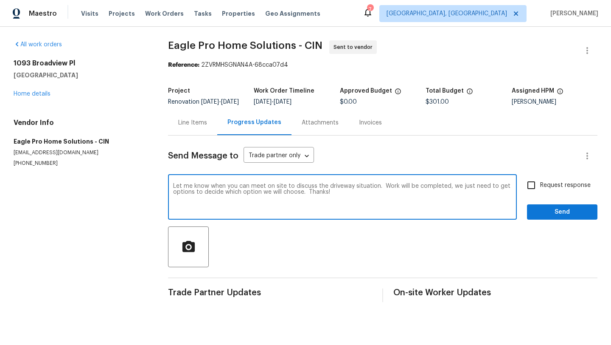
type textarea "Let me know when you can meet on site to discuss the driveway situation. Work w…"
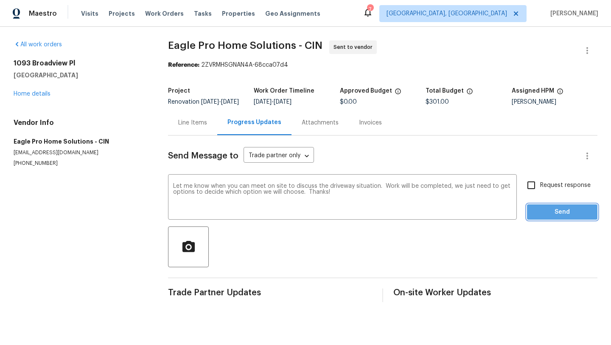
click at [538, 217] on span "Send" at bounding box center [562, 212] width 57 height 11
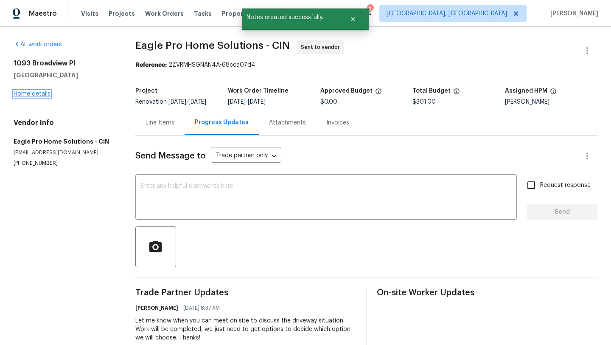
click at [40, 96] on link "Home details" at bounding box center [32, 94] width 37 height 6
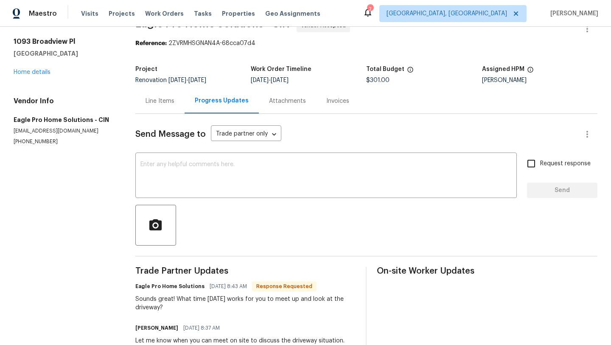
scroll to position [22, 0]
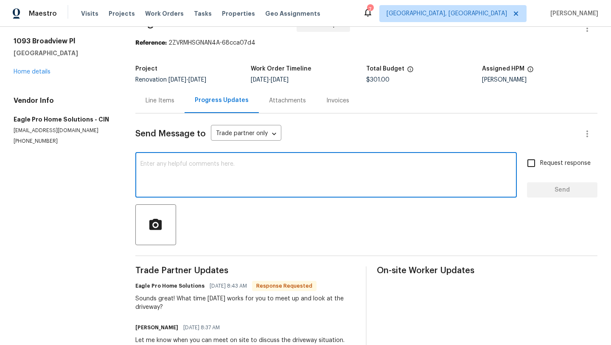
click at [173, 168] on textarea at bounding box center [326, 176] width 371 height 30
type textarea "Do you want to do first thing in the morning? I can be there around 9."
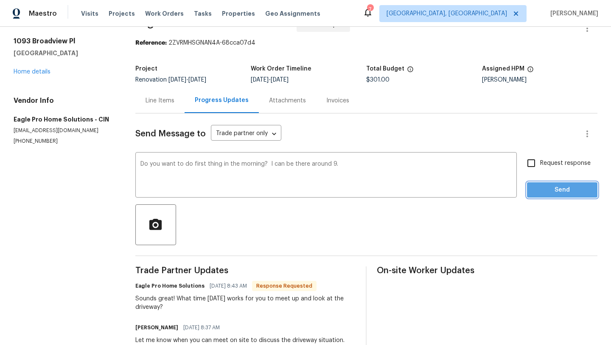
click at [566, 186] on span "Send" at bounding box center [562, 190] width 57 height 11
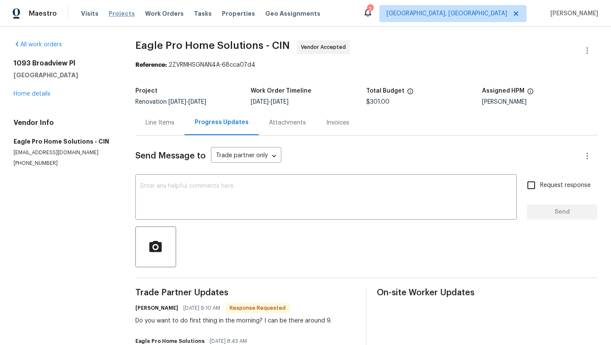
click at [118, 14] on span "Projects" at bounding box center [122, 13] width 26 height 8
